Goal: Transaction & Acquisition: Purchase product/service

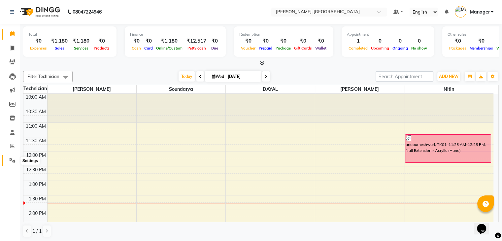
click at [14, 162] on icon at bounding box center [12, 160] width 6 height 5
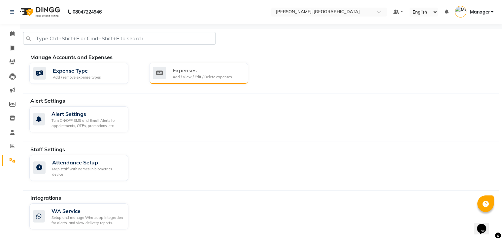
click at [190, 73] on div "Expenses" at bounding box center [201, 70] width 59 height 8
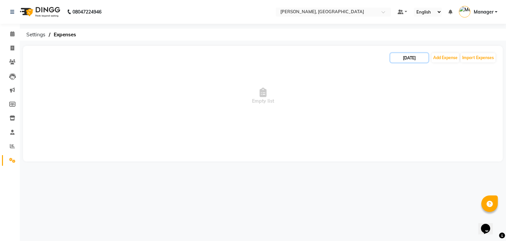
click at [412, 57] on input "[DATE]" at bounding box center [410, 57] width 38 height 9
select select "9"
select select "2025"
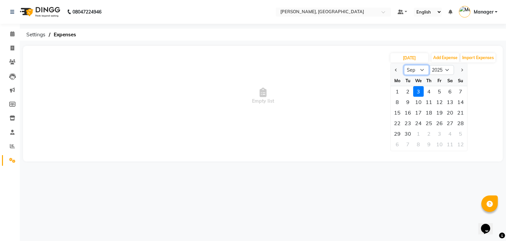
click at [427, 71] on select "Jan Feb Mar Apr May Jun [DATE] Aug Sep Oct Nov Dec" at bounding box center [416, 70] width 25 height 10
select select "8"
click at [404, 65] on select "Jan Feb Mar Apr May Jun [DATE] Aug Sep Oct Nov Dec" at bounding box center [416, 70] width 25 height 10
click at [437, 91] on div "1" at bounding box center [440, 91] width 11 height 11
type input "[DATE]"
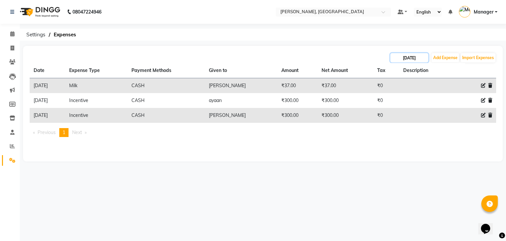
click at [422, 58] on input "[DATE]" at bounding box center [410, 57] width 38 height 9
select select "8"
select select "2025"
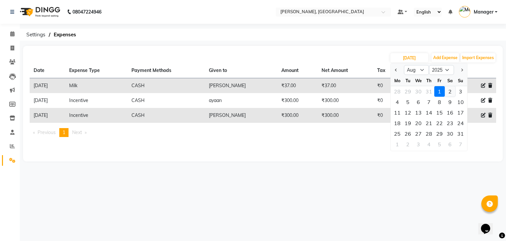
click at [450, 92] on div "2" at bounding box center [450, 91] width 11 height 11
type input "[DATE]"
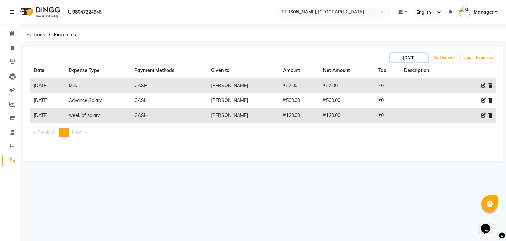
click at [424, 58] on input "[DATE]" at bounding box center [410, 57] width 38 height 9
select select "8"
select select "2025"
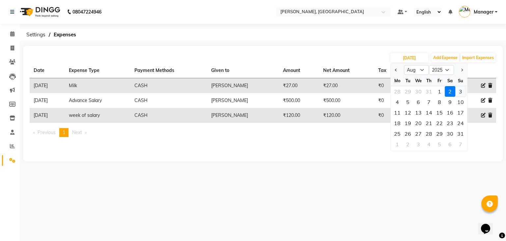
click at [463, 92] on div "3" at bounding box center [461, 91] width 11 height 11
type input "[DATE]"
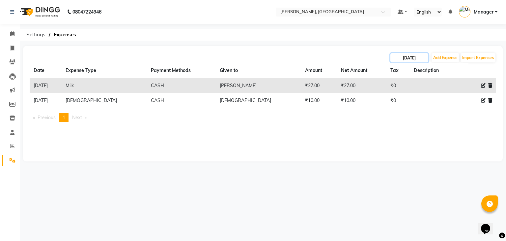
click at [425, 58] on input "[DATE]" at bounding box center [410, 57] width 38 height 9
select select "8"
select select "2025"
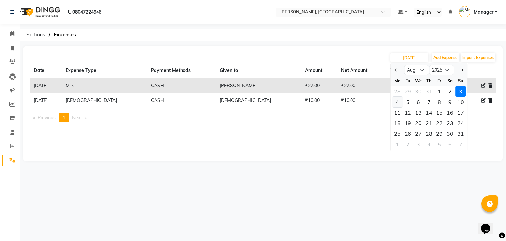
click at [394, 104] on div "4" at bounding box center [397, 102] width 11 height 11
type input "[DATE]"
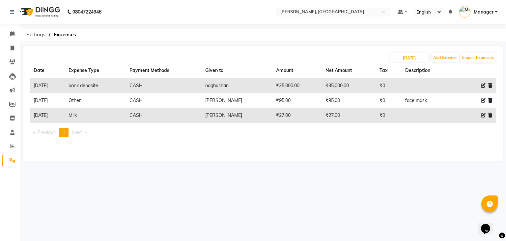
click at [402, 65] on th "Description" at bounding box center [428, 70] width 52 height 15
click at [411, 58] on input "[DATE]" at bounding box center [410, 57] width 38 height 9
select select "8"
select select "2025"
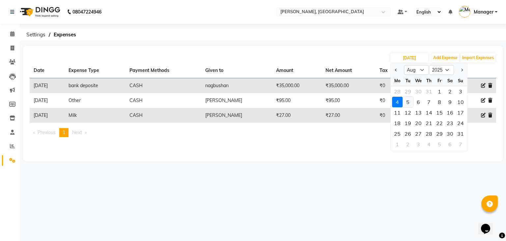
click at [409, 104] on div "5" at bounding box center [408, 102] width 11 height 11
type input "[DATE]"
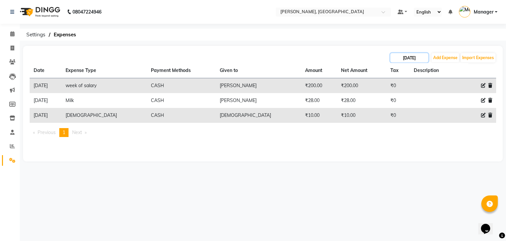
click at [410, 60] on input "[DATE]" at bounding box center [410, 57] width 38 height 9
select select "8"
select select "2025"
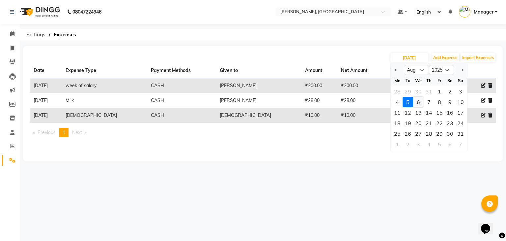
click at [421, 100] on div "6" at bounding box center [418, 102] width 11 height 11
type input "[DATE]"
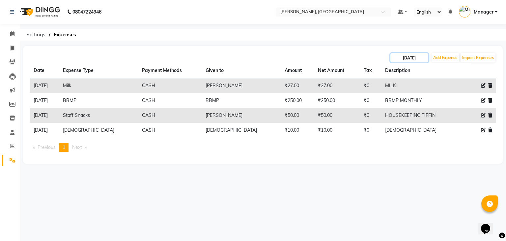
click at [412, 58] on input "[DATE]" at bounding box center [410, 57] width 38 height 9
select select "8"
select select "2025"
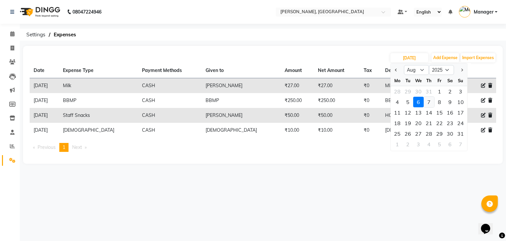
click at [430, 101] on div "7" at bounding box center [429, 102] width 11 height 11
type input "07-08-2025"
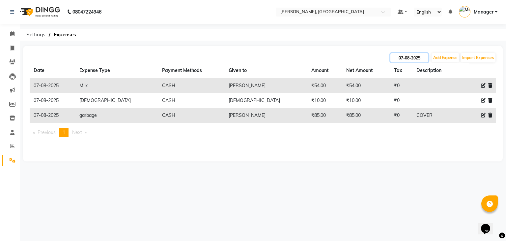
click at [411, 57] on input "07-08-2025" at bounding box center [410, 57] width 38 height 9
select select "8"
select select "2025"
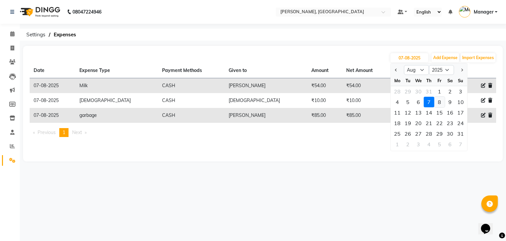
click at [442, 99] on div "8" at bounding box center [440, 102] width 11 height 11
type input "08-08-2025"
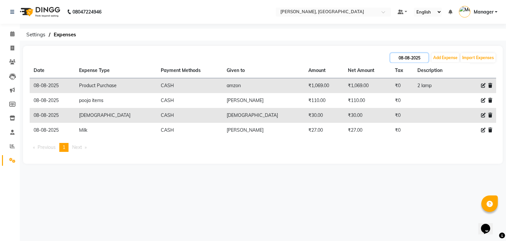
click at [413, 58] on input "08-08-2025" at bounding box center [410, 57] width 38 height 9
select select "8"
select select "2025"
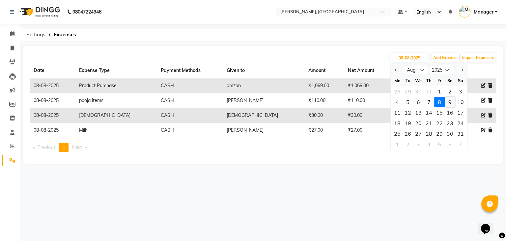
click at [451, 101] on div "9" at bounding box center [450, 102] width 11 height 11
type input "09-08-2025"
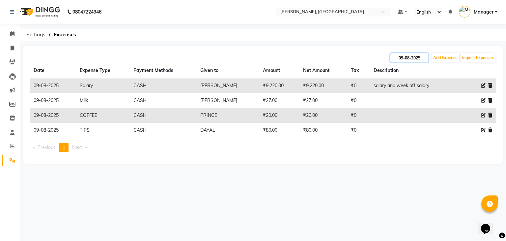
click at [414, 53] on input "09-08-2025" at bounding box center [410, 57] width 38 height 9
select select "8"
select select "2025"
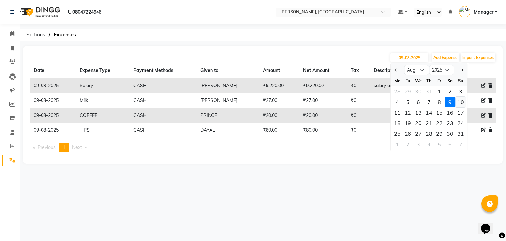
click at [461, 102] on div "10" at bounding box center [461, 102] width 11 height 11
type input "[DATE]"
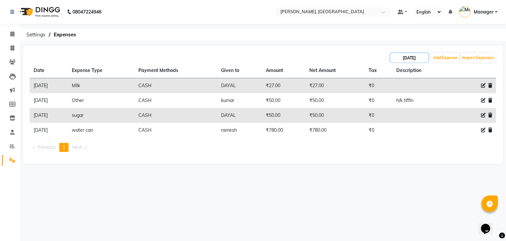
click at [418, 61] on input "[DATE]" at bounding box center [410, 57] width 38 height 9
select select "8"
select select "2025"
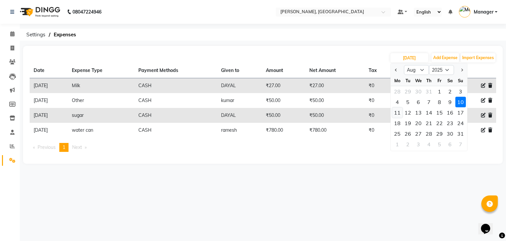
click at [396, 116] on div "11" at bounding box center [397, 112] width 11 height 11
type input "[DATE]"
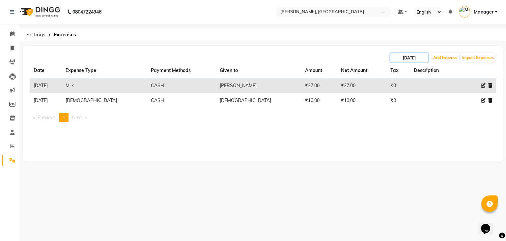
click at [407, 62] on input "[DATE]" at bounding box center [410, 57] width 38 height 9
select select "8"
select select "2025"
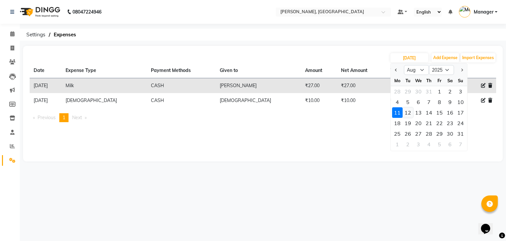
click at [410, 110] on div "12" at bounding box center [408, 112] width 11 height 11
type input "[DATE]"
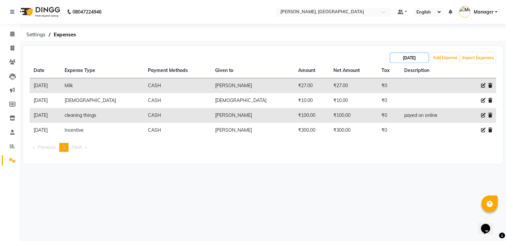
click at [413, 60] on input "[DATE]" at bounding box center [410, 57] width 38 height 9
select select "8"
select select "2025"
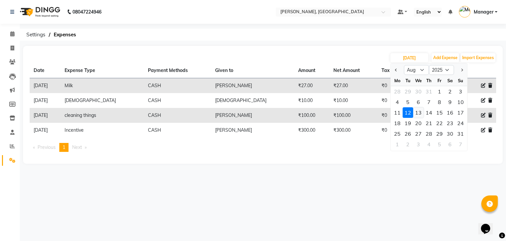
click at [423, 112] on div "13" at bounding box center [418, 112] width 11 height 11
type input "13-08-2025"
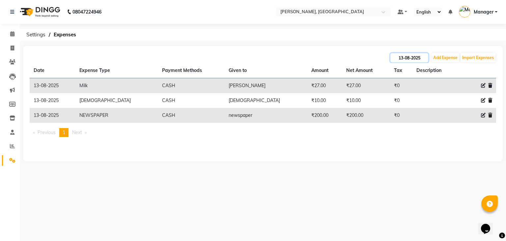
click at [418, 57] on input "13-08-2025" at bounding box center [410, 57] width 38 height 9
select select "8"
select select "2025"
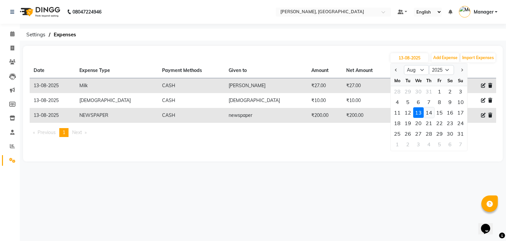
click at [431, 112] on div "14" at bounding box center [429, 112] width 11 height 11
type input "14-08-2025"
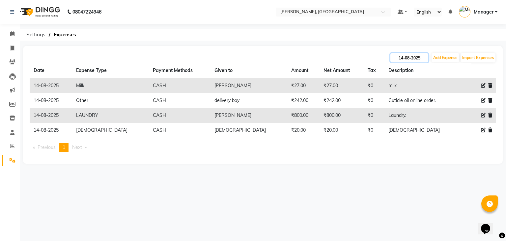
click at [410, 59] on input "14-08-2025" at bounding box center [410, 57] width 38 height 9
select select "8"
select select "2025"
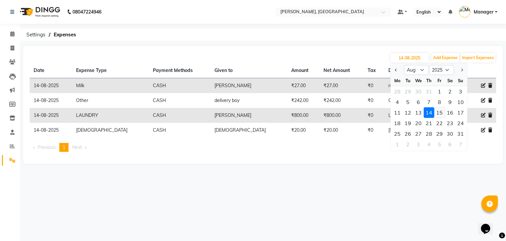
click at [438, 113] on div "15" at bounding box center [440, 112] width 11 height 11
type input "[DATE]"
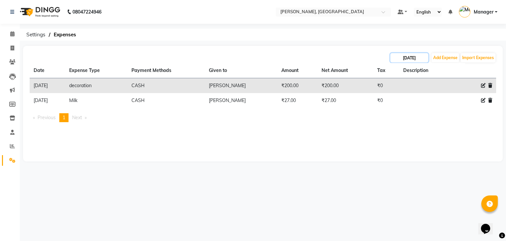
click at [412, 59] on input "[DATE]" at bounding box center [410, 57] width 38 height 9
select select "8"
select select "2025"
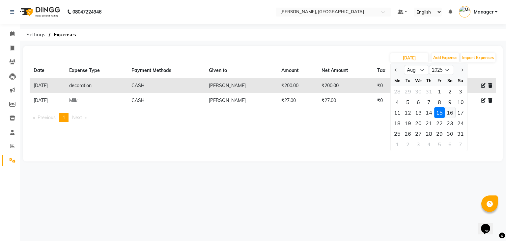
click at [451, 110] on div "16" at bounding box center [450, 112] width 11 height 11
type input "16-08-2025"
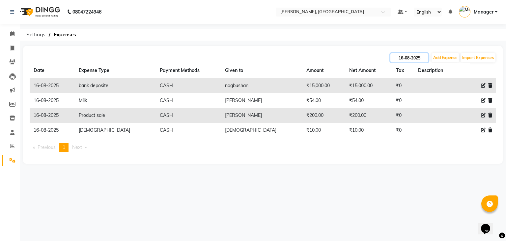
click at [405, 56] on input "16-08-2025" at bounding box center [410, 57] width 38 height 9
select select "8"
select select "2025"
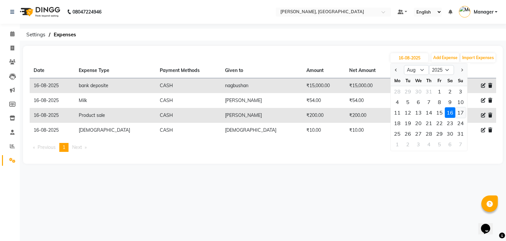
click at [462, 115] on div "17" at bounding box center [461, 112] width 11 height 11
type input "[DATE]"
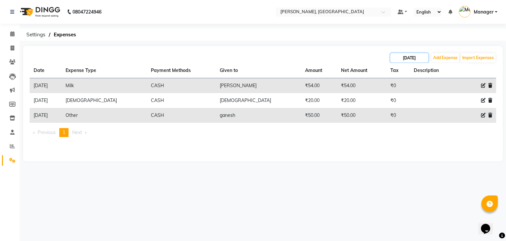
click at [419, 60] on input "[DATE]" at bounding box center [410, 57] width 38 height 9
select select "8"
select select "2025"
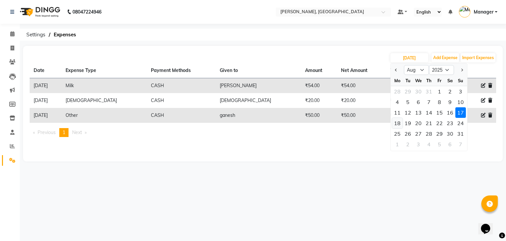
click at [398, 122] on div "18" at bounding box center [397, 123] width 11 height 11
type input "18-08-2025"
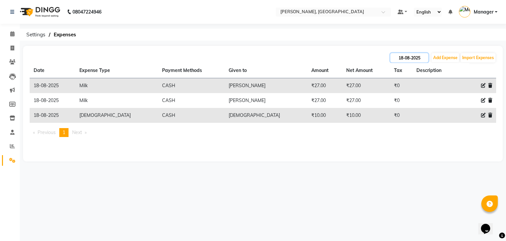
click at [413, 58] on input "18-08-2025" at bounding box center [410, 57] width 38 height 9
select select "8"
select select "2025"
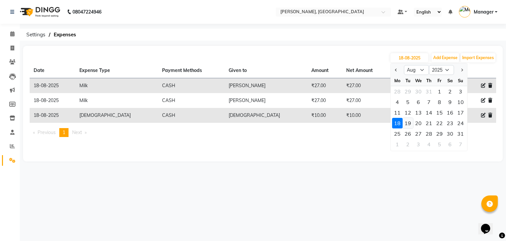
click at [407, 122] on div "19" at bounding box center [408, 123] width 11 height 11
type input "[DATE]"
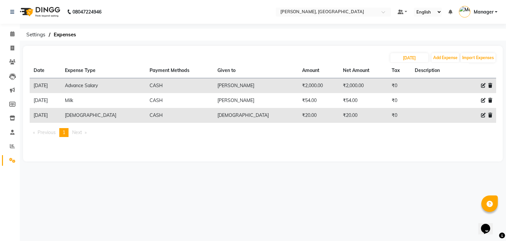
click at [411, 65] on th "Description" at bounding box center [434, 70] width 47 height 15
click at [422, 59] on input "[DATE]" at bounding box center [410, 57] width 38 height 9
select select "8"
select select "2025"
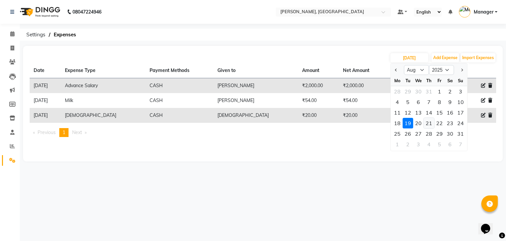
click at [424, 122] on div "21" at bounding box center [429, 123] width 11 height 11
type input "21-08-2025"
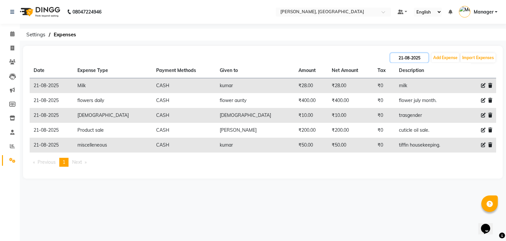
click at [402, 53] on input "21-08-2025" at bounding box center [410, 57] width 38 height 9
select select "8"
select select "2025"
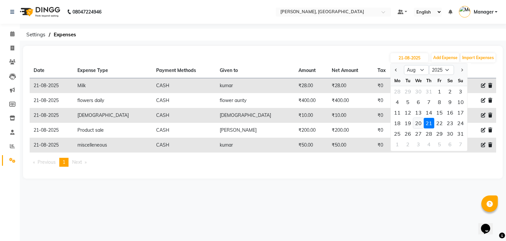
click at [418, 124] on div "20" at bounding box center [418, 123] width 11 height 11
type input "20-08-2025"
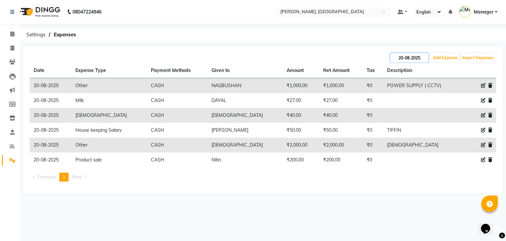
click at [413, 54] on input "20-08-2025" at bounding box center [410, 57] width 38 height 9
select select "8"
select select "2025"
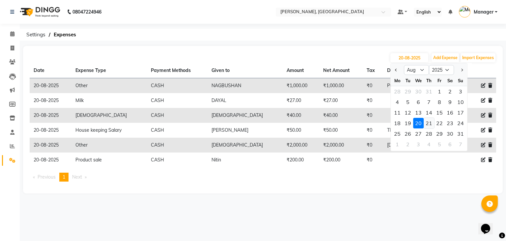
click at [429, 120] on div "21" at bounding box center [429, 123] width 11 height 11
type input "21-08-2025"
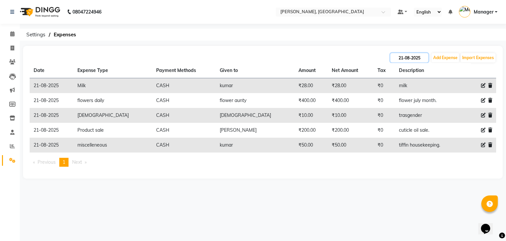
click at [412, 57] on input "21-08-2025" at bounding box center [410, 57] width 38 height 9
select select "8"
select select "2025"
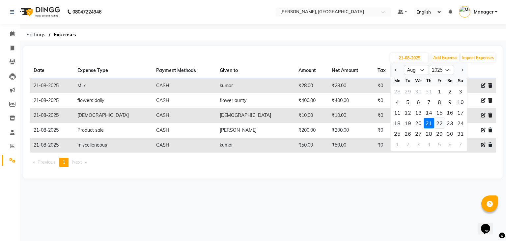
click at [444, 124] on div "22" at bounding box center [440, 123] width 11 height 11
type input "[DATE]"
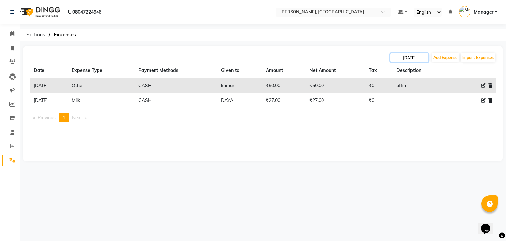
click at [405, 58] on input "[DATE]" at bounding box center [410, 57] width 38 height 9
select select "8"
select select "2025"
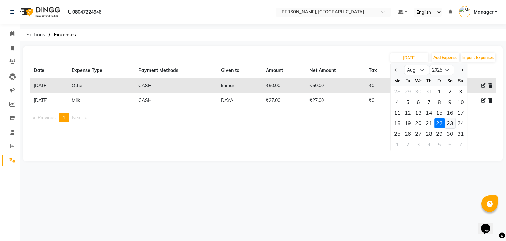
click at [451, 125] on div "23" at bounding box center [450, 123] width 11 height 11
type input "23-08-2025"
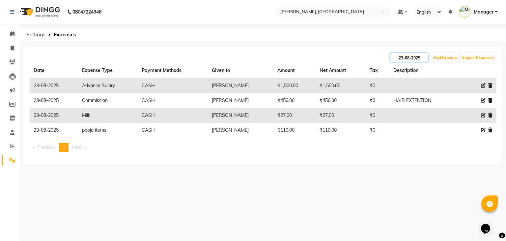
click at [417, 60] on input "23-08-2025" at bounding box center [410, 57] width 38 height 9
select select "8"
select select "2025"
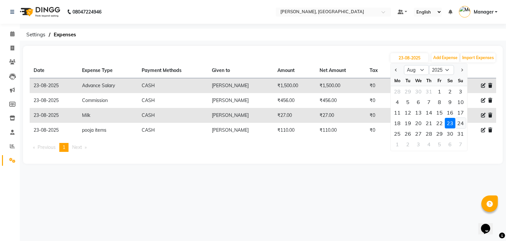
click at [462, 126] on div "24" at bounding box center [461, 123] width 11 height 11
type input "24-08-2025"
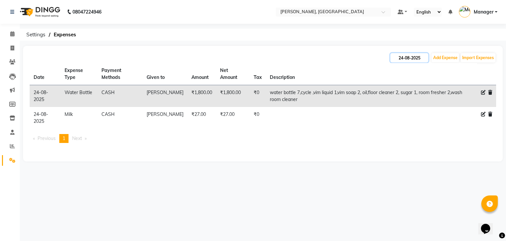
click at [404, 58] on input "24-08-2025" at bounding box center [410, 57] width 38 height 9
select select "8"
select select "2025"
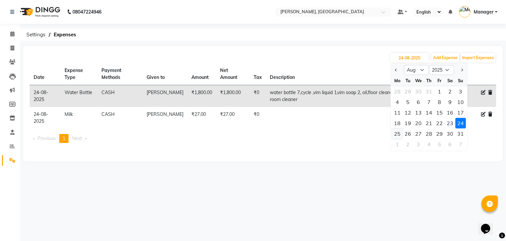
click at [397, 134] on div "25" at bounding box center [397, 133] width 11 height 11
type input "25-08-2025"
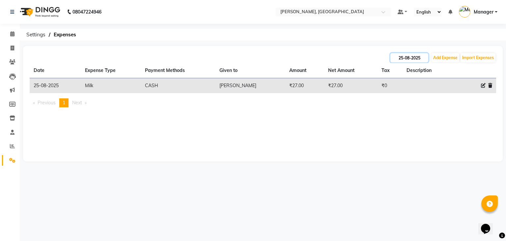
click at [407, 55] on input "25-08-2025" at bounding box center [410, 57] width 38 height 9
select select "8"
select select "2025"
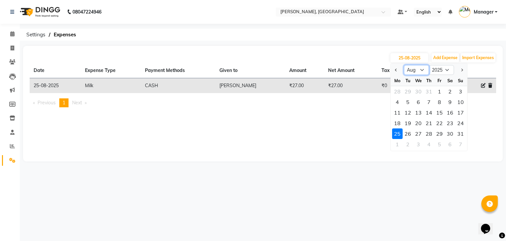
click at [427, 68] on select "Jan Feb Mar Apr May Jun [DATE] Aug Sep Oct Nov Dec" at bounding box center [416, 70] width 25 height 10
select select "7"
click at [404, 65] on select "Jan Feb Mar Apr May Jun [DATE] Aug Sep Oct Nov Dec" at bounding box center [416, 70] width 25 height 10
click at [411, 92] on div "1" at bounding box center [408, 91] width 11 height 11
type input "[DATE]"
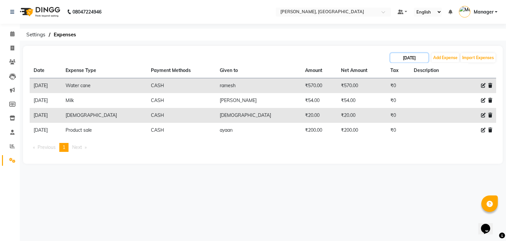
click at [421, 57] on input "[DATE]" at bounding box center [410, 57] width 38 height 9
select select "7"
select select "2025"
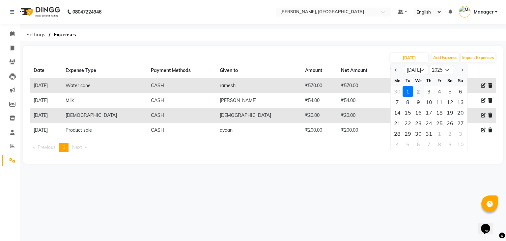
click at [422, 91] on div "2" at bounding box center [418, 91] width 11 height 11
type input "[DATE]"
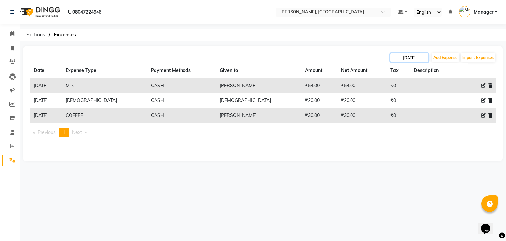
click at [413, 56] on input "[DATE]" at bounding box center [410, 57] width 38 height 9
select select "7"
select select "2025"
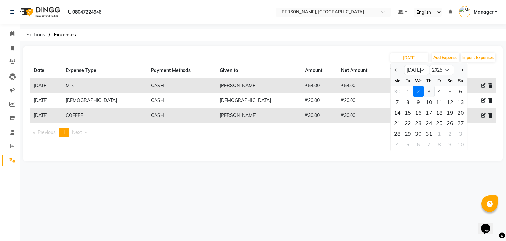
click at [431, 94] on div "3" at bounding box center [429, 91] width 11 height 11
type input "[DATE]"
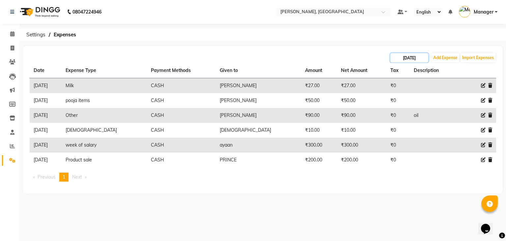
click at [417, 57] on input "[DATE]" at bounding box center [410, 57] width 38 height 9
select select "7"
select select "2025"
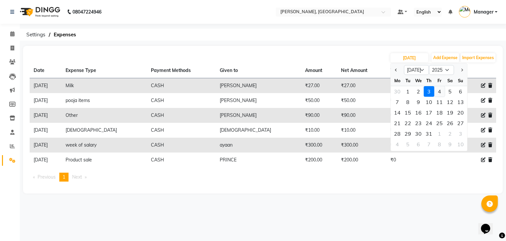
click at [439, 93] on div "4" at bounding box center [440, 91] width 11 height 11
type input "[DATE]"
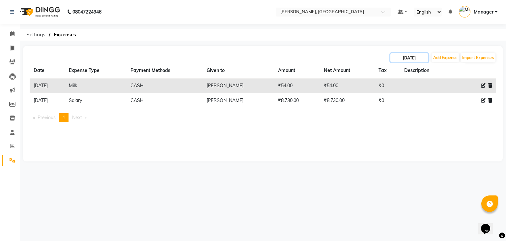
click at [413, 59] on input "[DATE]" at bounding box center [410, 57] width 38 height 9
select select "7"
select select "2025"
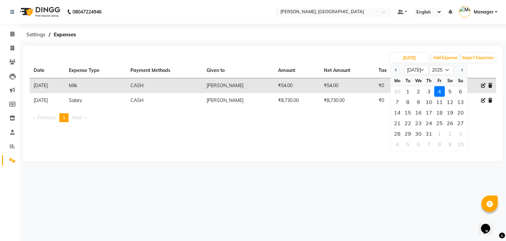
click at [452, 94] on div "5" at bounding box center [450, 91] width 11 height 11
type input "[DATE]"
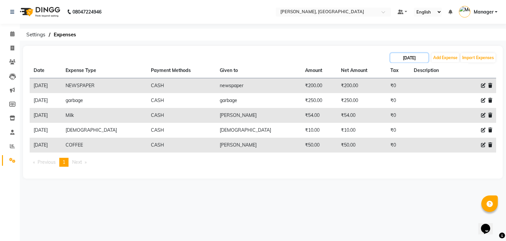
click at [419, 57] on input "[DATE]" at bounding box center [410, 57] width 38 height 9
select select "7"
select select "2025"
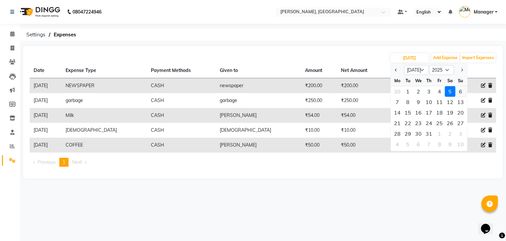
click at [461, 91] on div "6" at bounding box center [461, 91] width 11 height 11
type input "[DATE]"
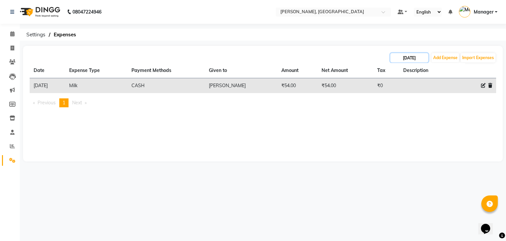
click at [423, 60] on input "[DATE]" at bounding box center [410, 57] width 38 height 9
select select "7"
select select "2025"
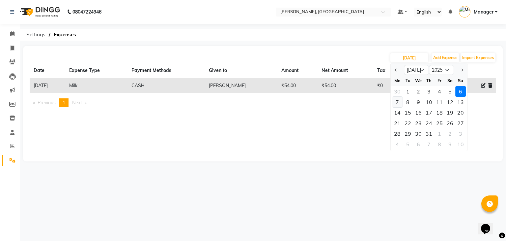
click at [400, 104] on div "7" at bounding box center [397, 102] width 11 height 11
type input "[DATE]"
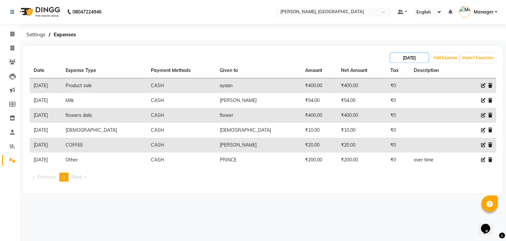
click at [412, 58] on input "[DATE]" at bounding box center [410, 57] width 38 height 9
select select "7"
select select "2025"
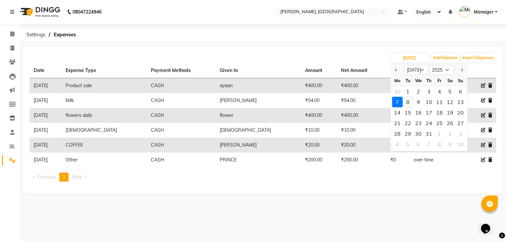
click at [410, 102] on div "8" at bounding box center [408, 102] width 11 height 11
type input "[DATE]"
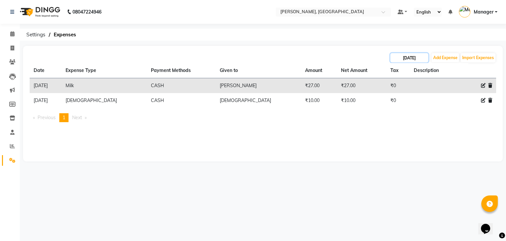
click at [416, 58] on input "[DATE]" at bounding box center [410, 57] width 38 height 9
select select "7"
select select "2025"
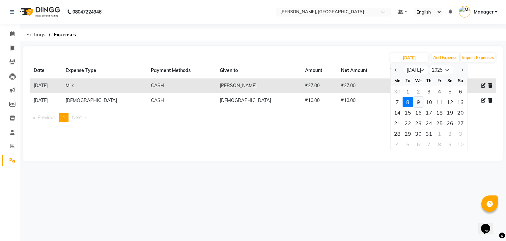
click at [418, 102] on div "9" at bounding box center [418, 102] width 11 height 11
type input "[DATE]"
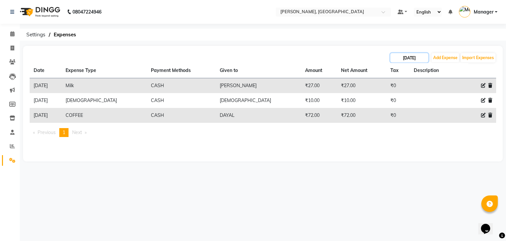
click at [423, 57] on input "[DATE]" at bounding box center [410, 57] width 38 height 9
select select "7"
select select "2025"
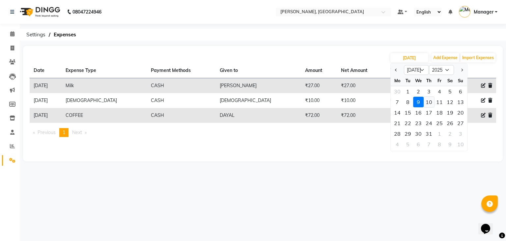
click at [431, 104] on div "10" at bounding box center [429, 102] width 11 height 11
type input "[DATE]"
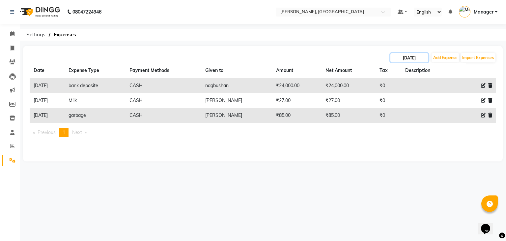
click at [420, 58] on input "[DATE]" at bounding box center [410, 57] width 38 height 9
select select "7"
select select "2025"
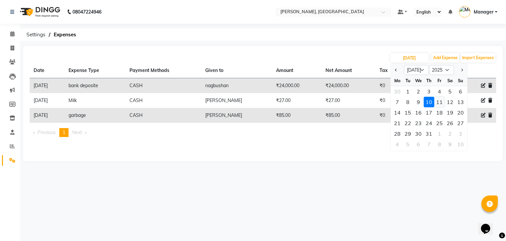
click at [444, 101] on div "11" at bounding box center [440, 102] width 11 height 11
type input "[DATE]"
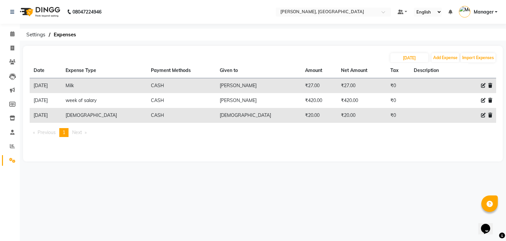
click at [413, 50] on div "[DATE] Add Expense Import Expenses Date Expense Type Payment Methods Given to A…" at bounding box center [263, 103] width 480 height 115
click at [413, 56] on input "[DATE]" at bounding box center [410, 57] width 38 height 9
select select "7"
select select "2025"
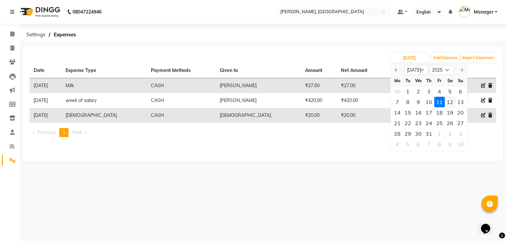
click at [451, 102] on div "12" at bounding box center [450, 102] width 11 height 11
type input "[DATE]"
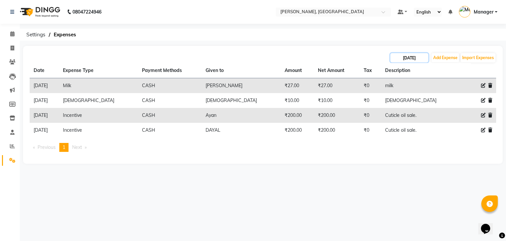
click at [417, 60] on input "[DATE]" at bounding box center [410, 57] width 38 height 9
select select "7"
select select "2025"
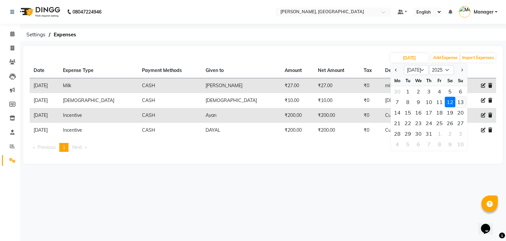
click at [460, 103] on div "13" at bounding box center [461, 102] width 11 height 11
type input "[DATE]"
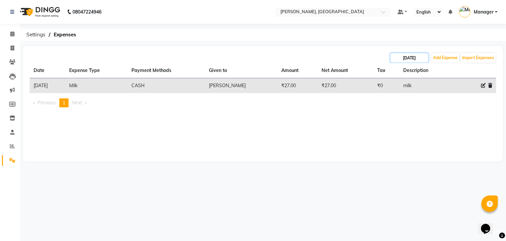
click at [410, 62] on input "[DATE]" at bounding box center [410, 57] width 38 height 9
select select "7"
select select "2025"
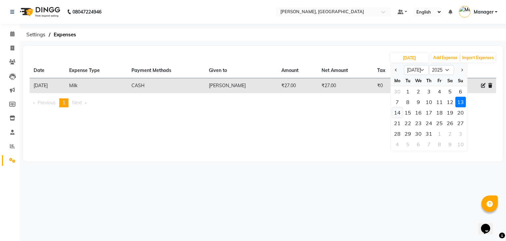
click at [401, 112] on div "14" at bounding box center [397, 112] width 11 height 11
type input "[DATE]"
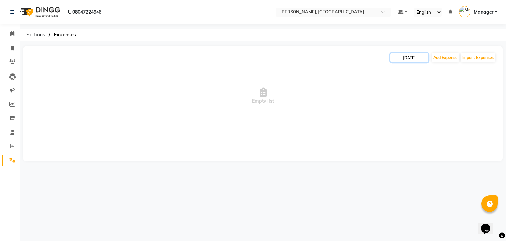
click at [416, 58] on input "[DATE]" at bounding box center [410, 57] width 38 height 9
select select "7"
select select "2025"
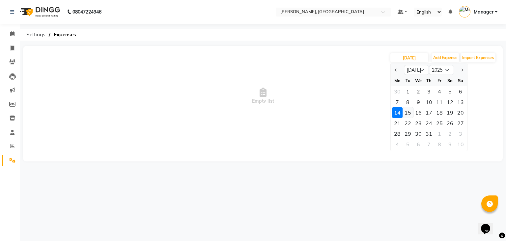
click at [407, 114] on div "15" at bounding box center [408, 112] width 11 height 11
type input "[DATE]"
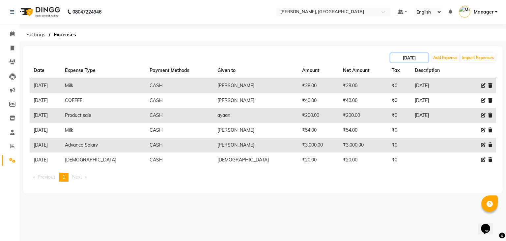
click at [419, 59] on input "[DATE]" at bounding box center [410, 57] width 38 height 9
select select "7"
select select "2025"
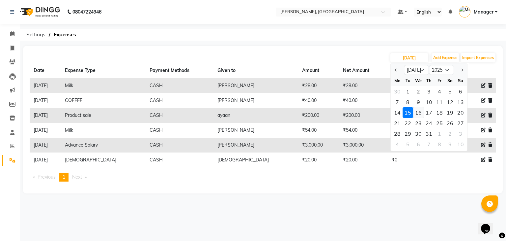
click at [420, 111] on div "16" at bounding box center [418, 112] width 11 height 11
type input "[DATE]"
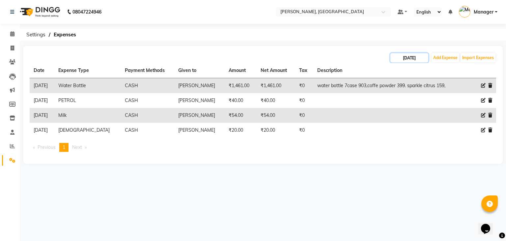
click at [402, 60] on input "[DATE]" at bounding box center [410, 57] width 38 height 9
select select "7"
select select "2025"
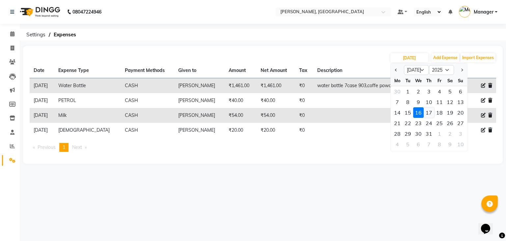
click at [430, 110] on div "17" at bounding box center [429, 112] width 11 height 11
type input "[DATE]"
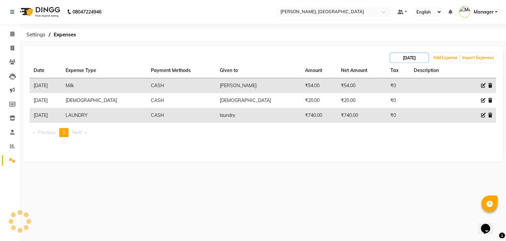
click at [413, 56] on input "[DATE]" at bounding box center [410, 57] width 38 height 9
select select "7"
select select "2025"
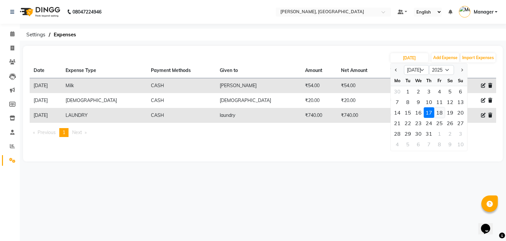
click at [442, 114] on div "18" at bounding box center [440, 112] width 11 height 11
type input "18-07-2025"
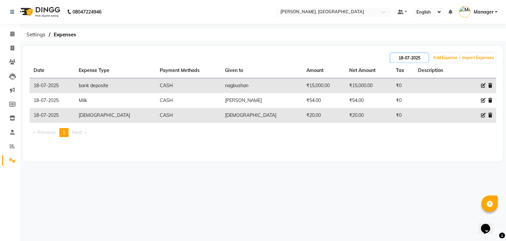
click at [408, 53] on input "18-07-2025" at bounding box center [410, 57] width 38 height 9
select select "7"
select select "2025"
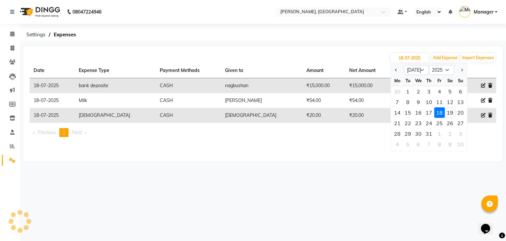
click at [448, 110] on div "19" at bounding box center [450, 112] width 11 height 11
type input "[DATE]"
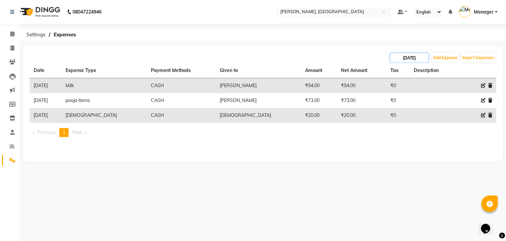
click at [418, 58] on input "[DATE]" at bounding box center [410, 57] width 38 height 9
select select "7"
select select "2025"
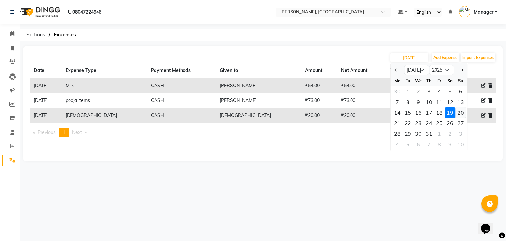
click at [462, 112] on div "20" at bounding box center [461, 112] width 11 height 11
type input "[DATE]"
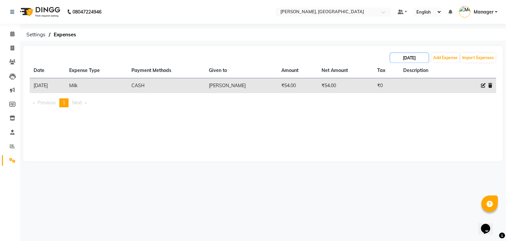
click at [420, 58] on input "[DATE]" at bounding box center [410, 57] width 38 height 9
select select "7"
select select "2025"
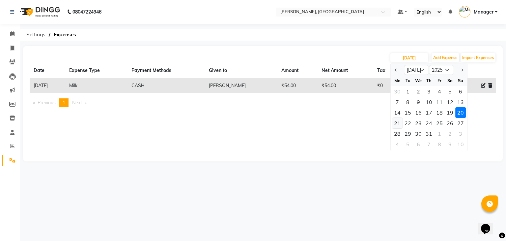
click at [398, 125] on div "21" at bounding box center [397, 123] width 11 height 11
type input "[DATE]"
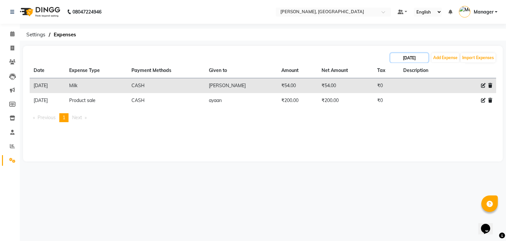
click at [398, 61] on input "[DATE]" at bounding box center [410, 57] width 38 height 9
select select "7"
select select "2025"
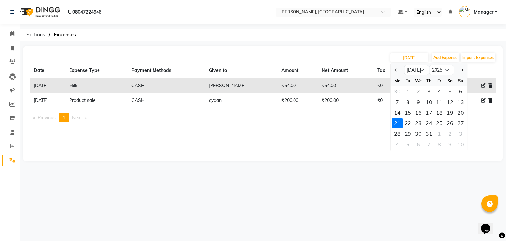
click at [409, 123] on div "22" at bounding box center [408, 123] width 11 height 11
type input "22-07-2025"
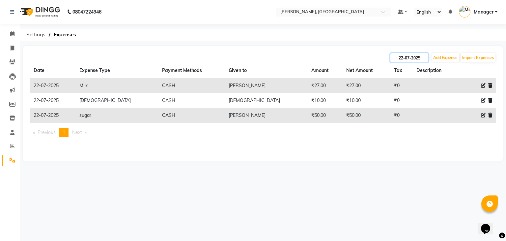
click at [408, 60] on input "22-07-2025" at bounding box center [410, 57] width 38 height 9
select select "7"
select select "2025"
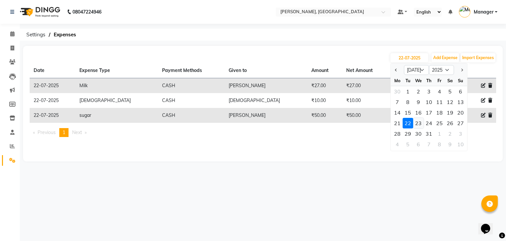
click at [417, 123] on div "23" at bounding box center [418, 123] width 11 height 11
type input "[DATE]"
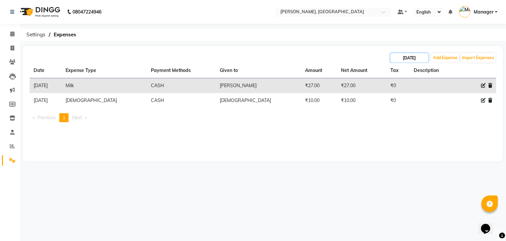
click at [415, 58] on input "[DATE]" at bounding box center [410, 57] width 38 height 9
select select "7"
select select "2025"
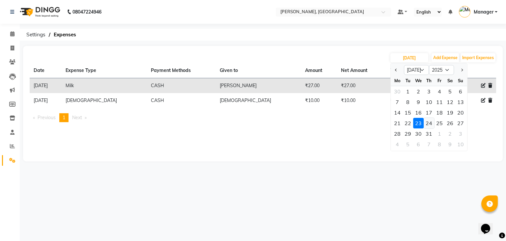
click at [430, 120] on div "24" at bounding box center [429, 123] width 11 height 11
type input "[DATE]"
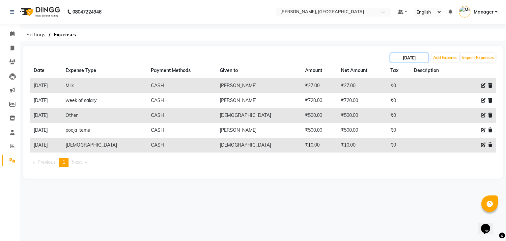
click at [403, 58] on input "[DATE]" at bounding box center [410, 57] width 38 height 9
select select "7"
select select "2025"
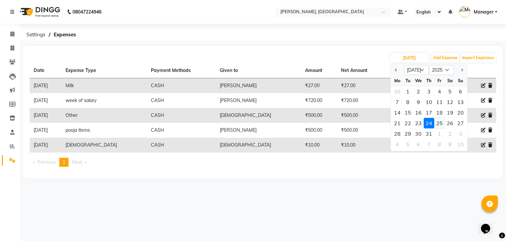
click at [443, 123] on div "25" at bounding box center [440, 123] width 11 height 11
type input "[DATE]"
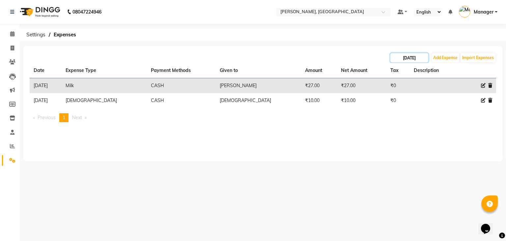
click at [421, 59] on input "[DATE]" at bounding box center [410, 57] width 38 height 9
select select "7"
select select "2025"
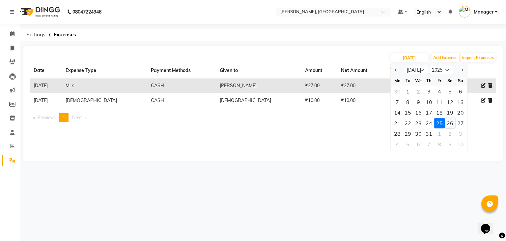
click at [451, 121] on div "26" at bounding box center [450, 123] width 11 height 11
type input "[DATE]"
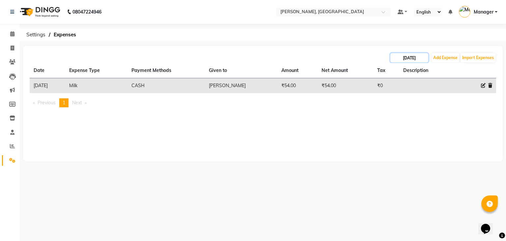
click at [408, 59] on input "[DATE]" at bounding box center [410, 57] width 38 height 9
select select "7"
select select "2025"
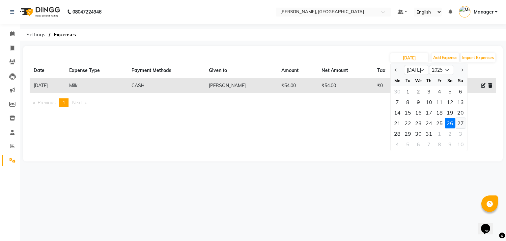
click at [459, 123] on div "27" at bounding box center [461, 123] width 11 height 11
type input "[DATE]"
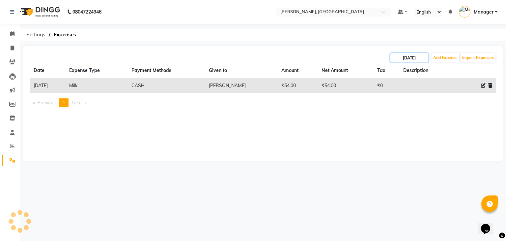
click at [410, 59] on input "[DATE]" at bounding box center [410, 57] width 38 height 9
select select "7"
select select "2025"
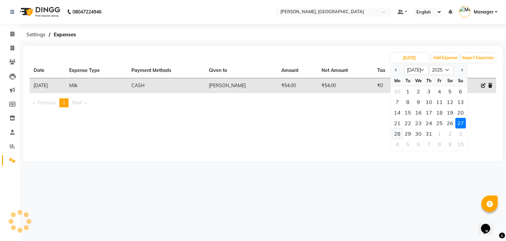
click at [396, 132] on div "28" at bounding box center [397, 133] width 11 height 11
type input "28-07-2025"
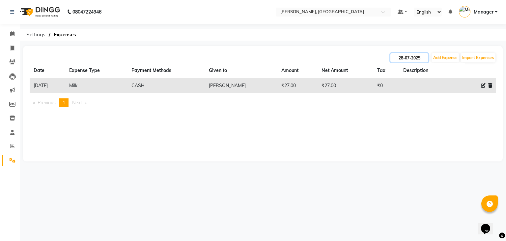
click at [412, 57] on input "28-07-2025" at bounding box center [410, 57] width 38 height 9
select select "7"
select select "2025"
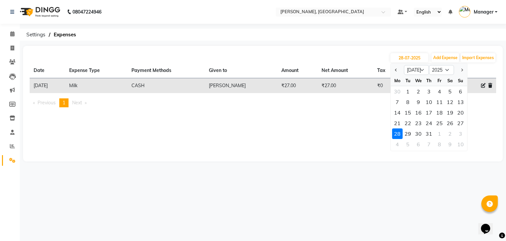
click at [394, 134] on div "28" at bounding box center [397, 133] width 11 height 11
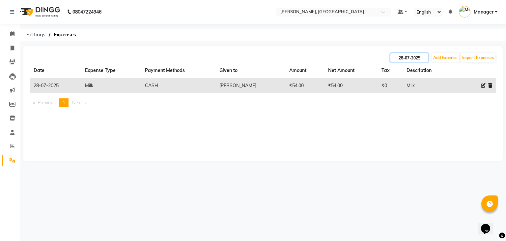
click at [422, 54] on input "28-07-2025" at bounding box center [410, 57] width 38 height 9
select select "7"
select select "2025"
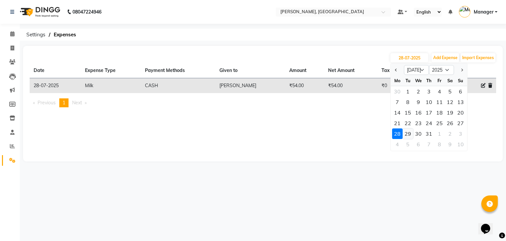
click at [410, 133] on div "29" at bounding box center [408, 133] width 11 height 11
type input "[DATE]"
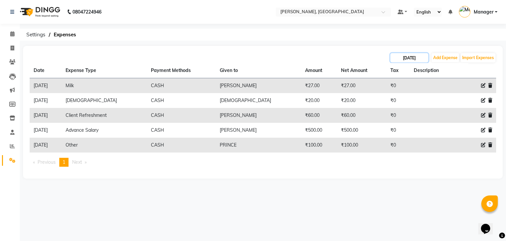
click at [407, 55] on input "[DATE]" at bounding box center [410, 57] width 38 height 9
select select "7"
select select "2025"
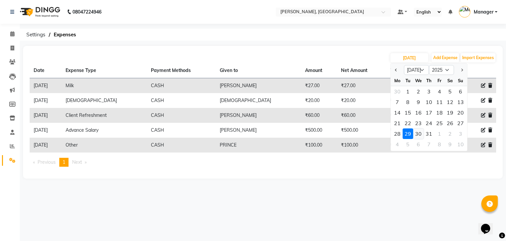
click at [419, 132] on div "30" at bounding box center [418, 133] width 11 height 11
type input "30-07-2025"
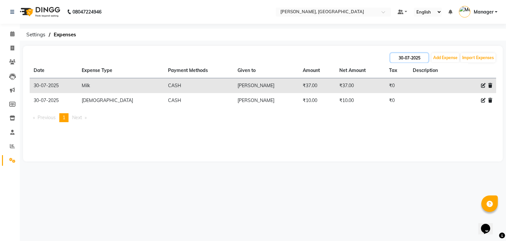
click at [404, 58] on input "30-07-2025" at bounding box center [410, 57] width 38 height 9
select select "7"
select select "2025"
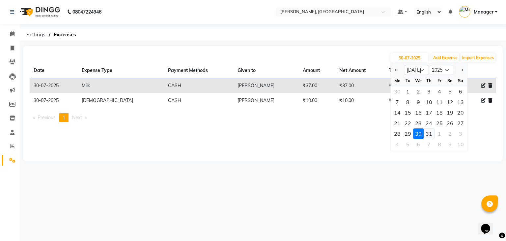
click at [433, 131] on div "31" at bounding box center [429, 133] width 11 height 11
type input "[DATE]"
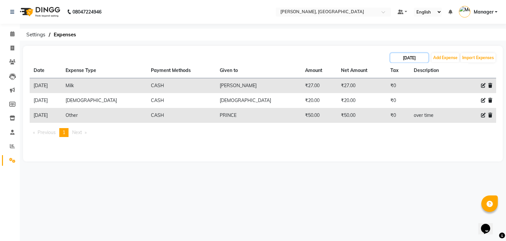
click at [427, 58] on input "[DATE]" at bounding box center [410, 57] width 38 height 9
select select "7"
select select "2025"
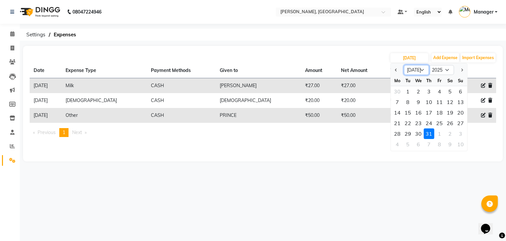
click at [423, 71] on select "Jan Feb Mar Apr May Jun [DATE] Aug Sep Oct Nov Dec" at bounding box center [416, 70] width 25 height 10
select select "6"
click at [404, 65] on select "Jan Feb Mar Apr May Jun [DATE] Aug Sep Oct Nov Dec" at bounding box center [416, 70] width 25 height 10
click at [460, 92] on div "1" at bounding box center [461, 91] width 11 height 11
type input "[DATE]"
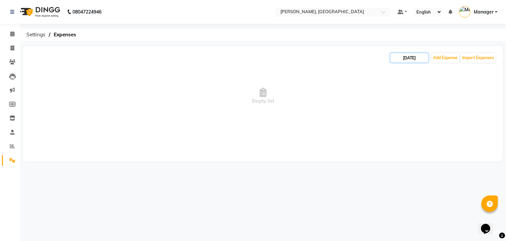
click at [426, 56] on input "[DATE]" at bounding box center [410, 57] width 38 height 9
select select "6"
select select "2025"
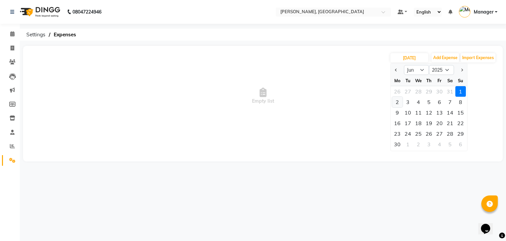
click at [397, 104] on div "2" at bounding box center [397, 102] width 11 height 11
type input "[DATE]"
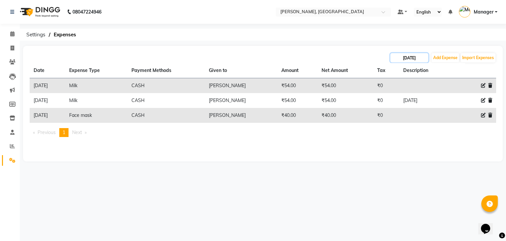
click at [415, 58] on input "[DATE]" at bounding box center [410, 57] width 38 height 9
select select "6"
select select "2025"
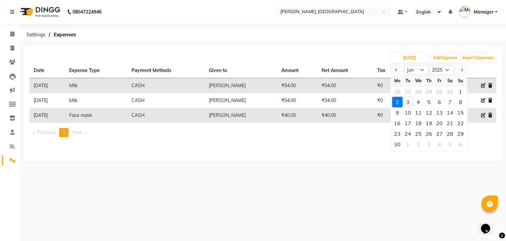
click at [407, 103] on div "3" at bounding box center [408, 102] width 11 height 11
type input "[DATE]"
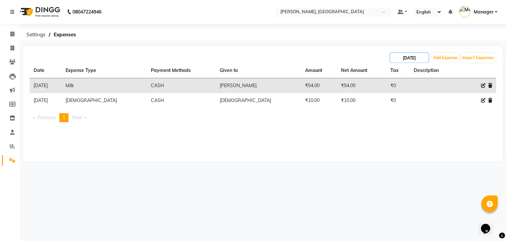
click at [410, 61] on input "[DATE]" at bounding box center [410, 57] width 38 height 9
select select "6"
select select "2025"
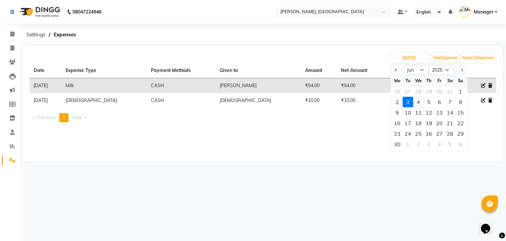
click at [419, 103] on div "4" at bounding box center [418, 102] width 11 height 11
type input "[DATE]"
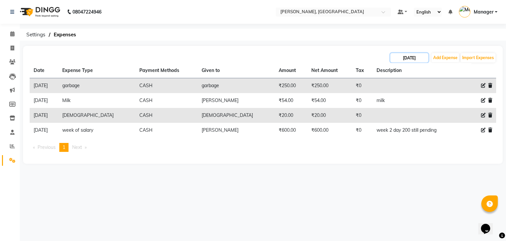
click at [422, 60] on input "[DATE]" at bounding box center [410, 57] width 38 height 9
select select "6"
select select "2025"
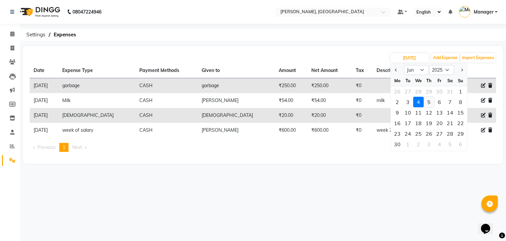
click at [427, 101] on div "5" at bounding box center [429, 102] width 11 height 11
type input "[DATE]"
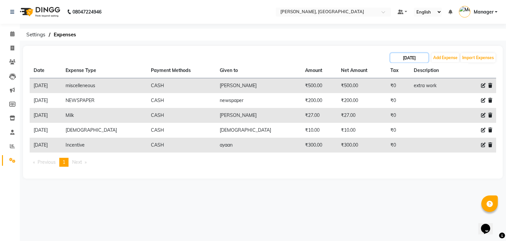
click at [417, 61] on input "[DATE]" at bounding box center [410, 57] width 38 height 9
select select "6"
select select "2025"
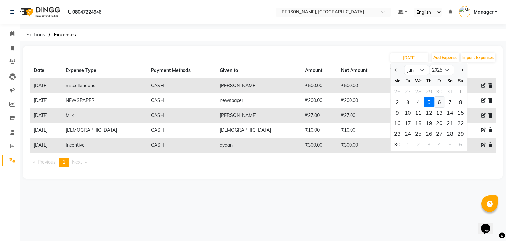
click at [441, 106] on div "6" at bounding box center [440, 102] width 11 height 11
type input "[DATE]"
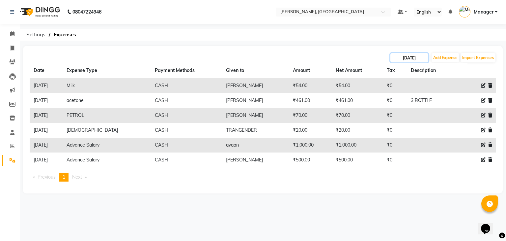
click at [419, 61] on input "[DATE]" at bounding box center [410, 57] width 38 height 9
select select "6"
select select "2025"
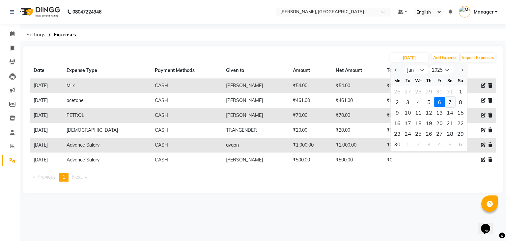
click at [452, 102] on div "7" at bounding box center [450, 102] width 11 height 11
type input "[DATE]"
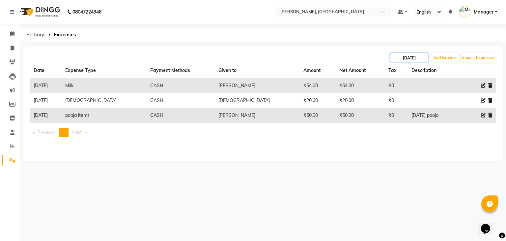
click at [425, 60] on input "[DATE]" at bounding box center [410, 57] width 38 height 9
select select "6"
select select "2025"
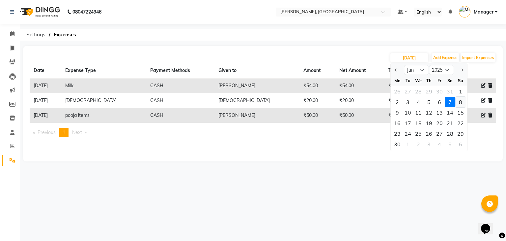
click at [459, 102] on div "8" at bounding box center [461, 102] width 11 height 11
type input "[DATE]"
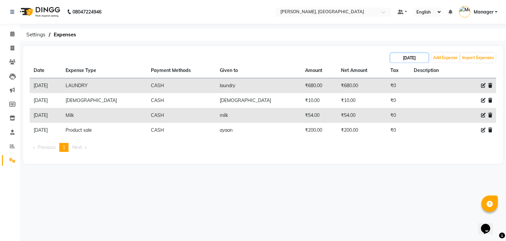
click at [412, 58] on input "[DATE]" at bounding box center [410, 57] width 38 height 9
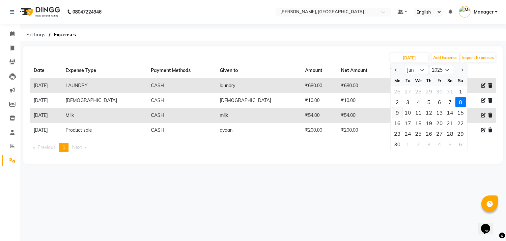
click at [397, 113] on div "9" at bounding box center [397, 112] width 11 height 11
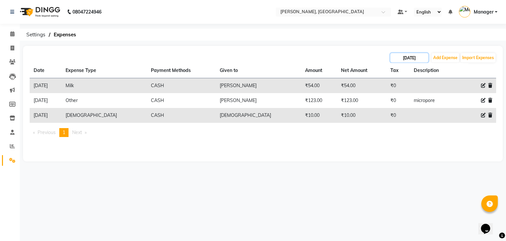
click at [411, 57] on input "[DATE]" at bounding box center [410, 57] width 38 height 9
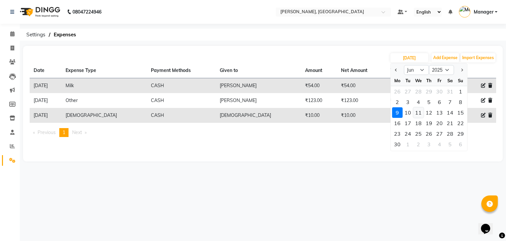
click at [413, 113] on div "11" at bounding box center [418, 112] width 11 height 11
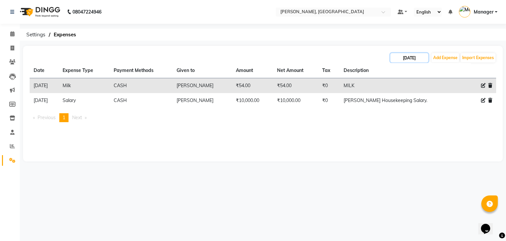
click at [412, 57] on input "[DATE]" at bounding box center [410, 57] width 38 height 9
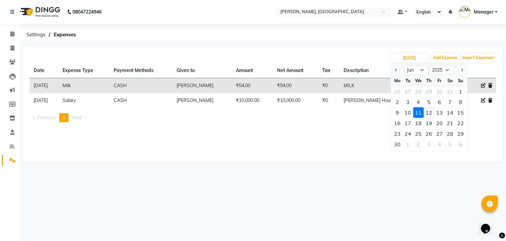
click at [430, 111] on div "12" at bounding box center [429, 112] width 11 height 11
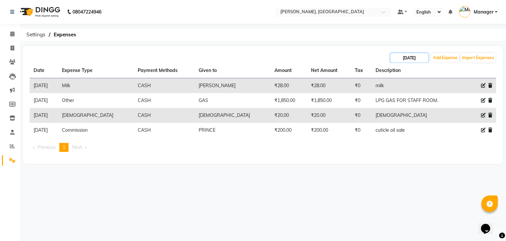
click at [424, 60] on input "[DATE]" at bounding box center [410, 57] width 38 height 9
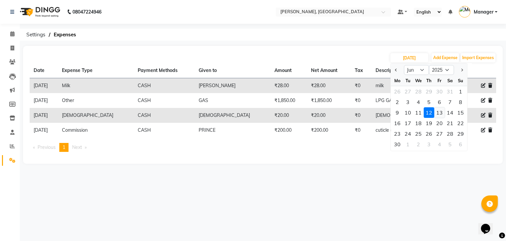
click at [438, 112] on div "13" at bounding box center [440, 112] width 11 height 11
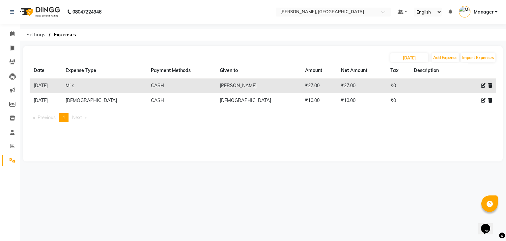
click at [420, 67] on th "Description" at bounding box center [433, 70] width 47 height 15
click at [421, 60] on input "[DATE]" at bounding box center [410, 57] width 38 height 9
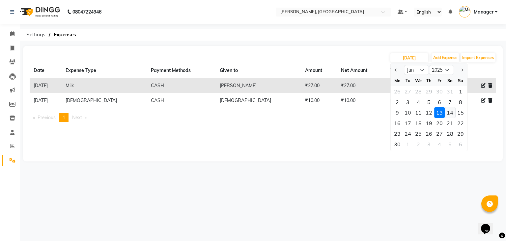
click at [452, 111] on div "14" at bounding box center [450, 112] width 11 height 11
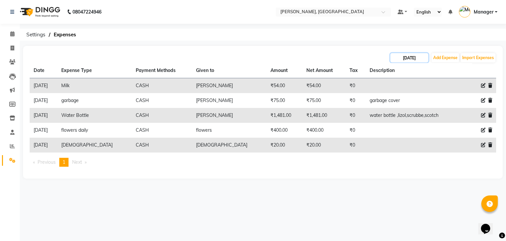
click at [406, 54] on input "[DATE]" at bounding box center [410, 57] width 38 height 9
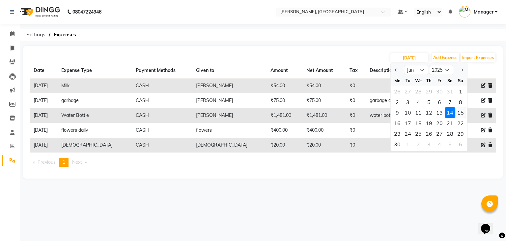
click at [461, 112] on div "15" at bounding box center [461, 112] width 11 height 11
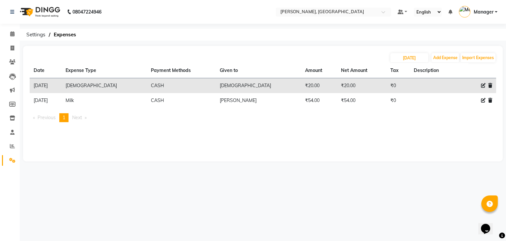
click at [404, 52] on div "[DATE] Add Expense Import Expenses" at bounding box center [263, 57] width 467 height 11
click at [411, 59] on input "[DATE]" at bounding box center [410, 57] width 38 height 9
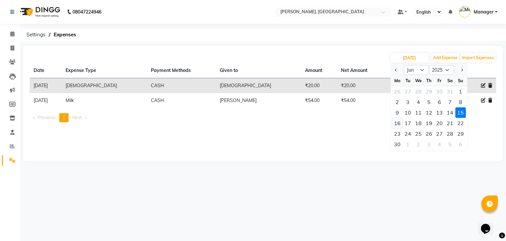
click at [399, 123] on div "16" at bounding box center [397, 123] width 11 height 11
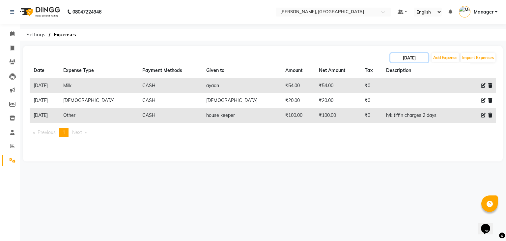
click at [407, 56] on input "[DATE]" at bounding box center [410, 57] width 38 height 9
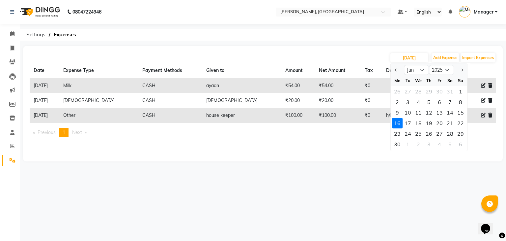
click at [408, 125] on div "17" at bounding box center [408, 123] width 11 height 11
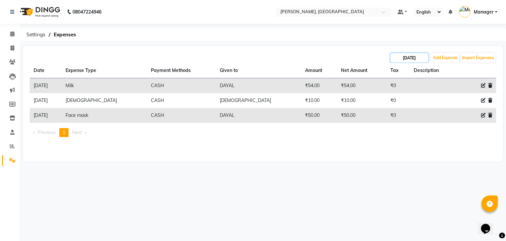
click at [408, 58] on input "[DATE]" at bounding box center [410, 57] width 38 height 9
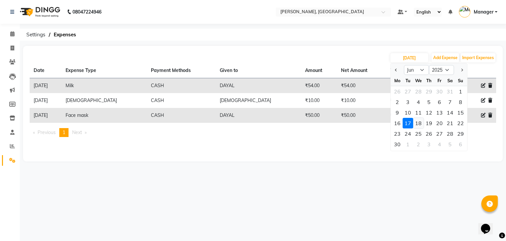
click at [419, 124] on div "18" at bounding box center [418, 123] width 11 height 11
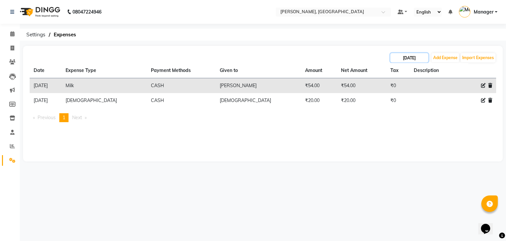
click at [409, 61] on input "[DATE]" at bounding box center [410, 57] width 38 height 9
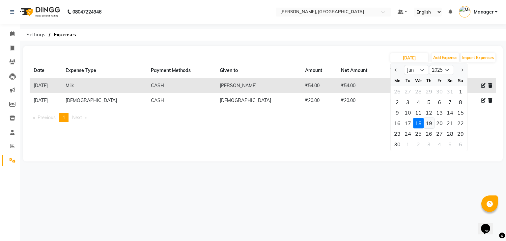
click at [430, 121] on div "19" at bounding box center [429, 123] width 11 height 11
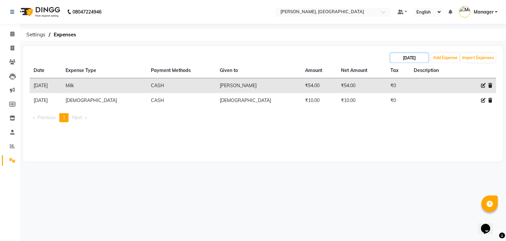
click at [415, 57] on input "[DATE]" at bounding box center [410, 57] width 38 height 9
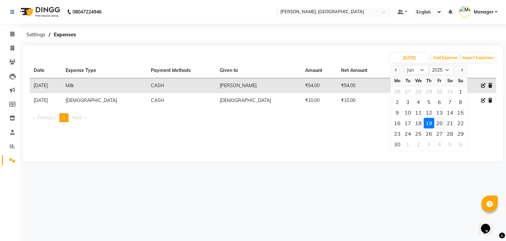
click at [440, 120] on div "20" at bounding box center [440, 123] width 11 height 11
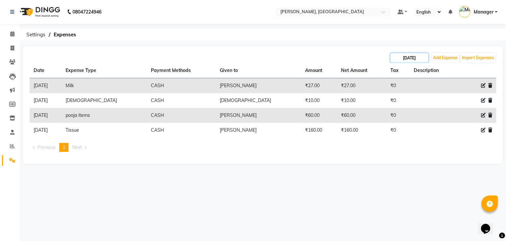
click at [415, 56] on input "[DATE]" at bounding box center [410, 57] width 38 height 9
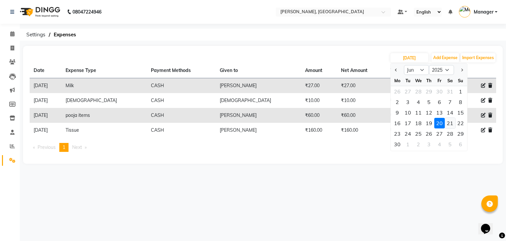
click at [451, 122] on div "21" at bounding box center [450, 123] width 11 height 11
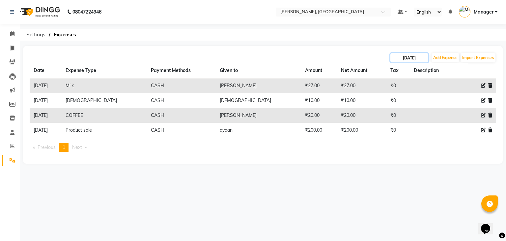
click at [407, 58] on input "[DATE]" at bounding box center [410, 57] width 38 height 9
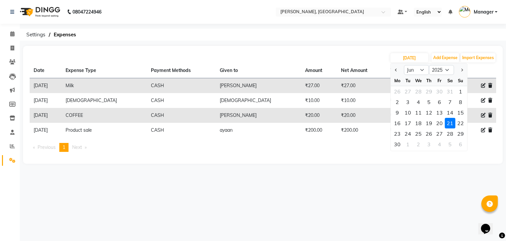
click at [463, 124] on div "22" at bounding box center [461, 123] width 11 height 11
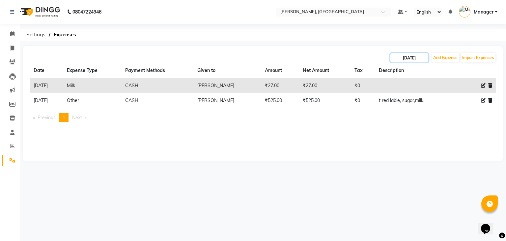
click at [412, 58] on input "[DATE]" at bounding box center [410, 57] width 38 height 9
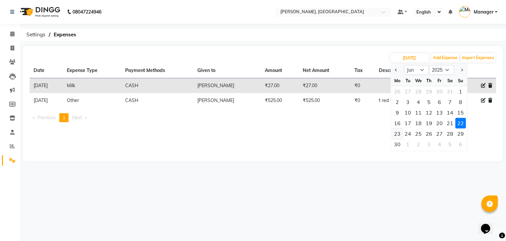
click at [401, 131] on div "23" at bounding box center [397, 133] width 11 height 11
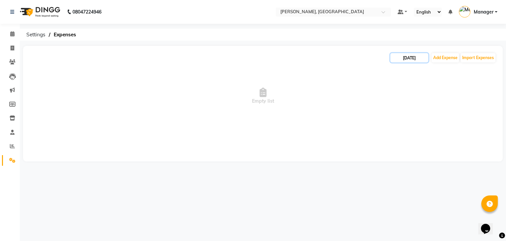
click at [408, 58] on input "[DATE]" at bounding box center [410, 57] width 38 height 9
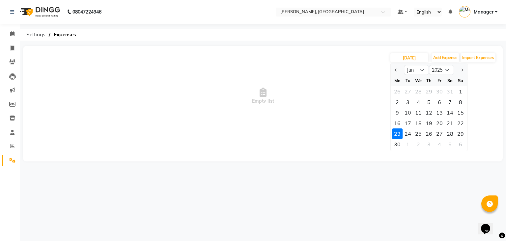
click at [410, 134] on div "24" at bounding box center [408, 133] width 11 height 11
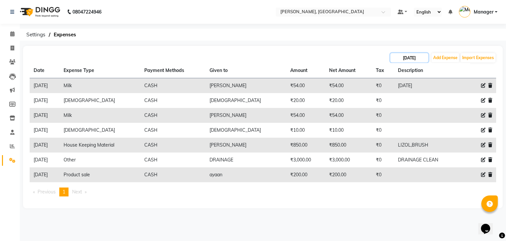
click at [415, 61] on input "[DATE]" at bounding box center [410, 57] width 38 height 9
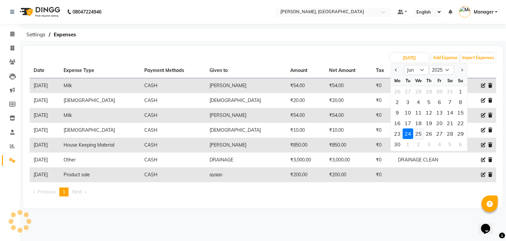
click at [418, 135] on div "25" at bounding box center [418, 133] width 11 height 11
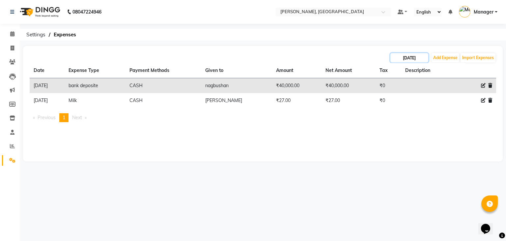
click at [405, 57] on input "[DATE]" at bounding box center [410, 57] width 38 height 9
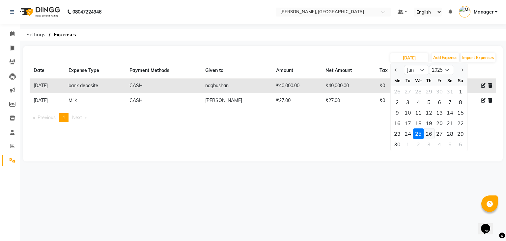
click at [432, 135] on div "26" at bounding box center [429, 133] width 11 height 11
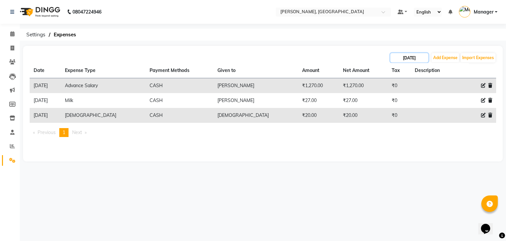
click at [423, 56] on input "[DATE]" at bounding box center [410, 57] width 38 height 9
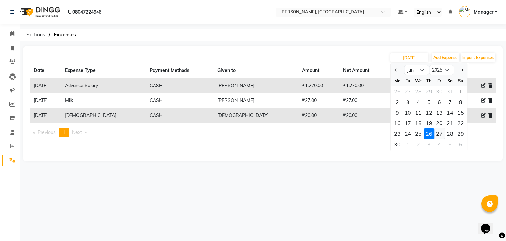
click at [439, 133] on div "27" at bounding box center [440, 133] width 11 height 11
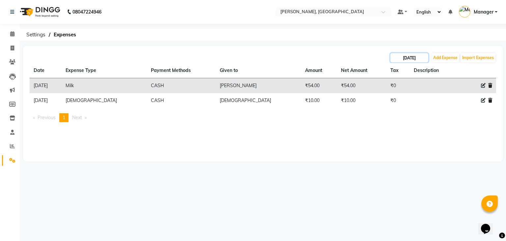
click at [420, 57] on input "[DATE]" at bounding box center [410, 57] width 38 height 9
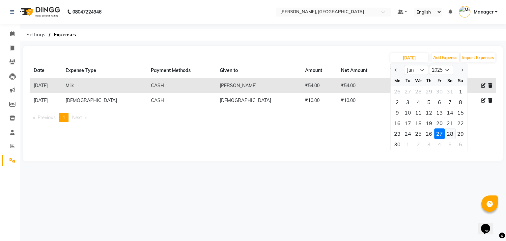
click at [453, 130] on div "28" at bounding box center [450, 133] width 11 height 11
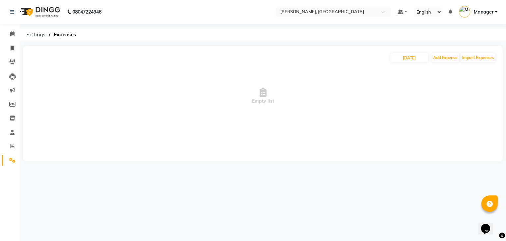
click at [416, 51] on div "[DATE] Add Expense Import Expenses Empty list" at bounding box center [263, 103] width 480 height 115
click at [416, 56] on input "[DATE]" at bounding box center [410, 57] width 38 height 9
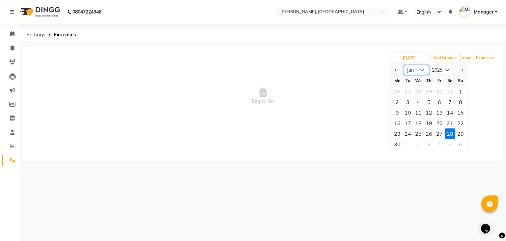
click at [420, 69] on select "Jan Feb Mar Apr May Jun [DATE] Aug Sep Oct Nov Dec" at bounding box center [416, 70] width 25 height 10
click at [404, 65] on select "Jan Feb Mar Apr May Jun [DATE] Aug Sep Oct Nov Dec" at bounding box center [416, 70] width 25 height 10
click at [430, 91] on div "1" at bounding box center [429, 91] width 11 height 11
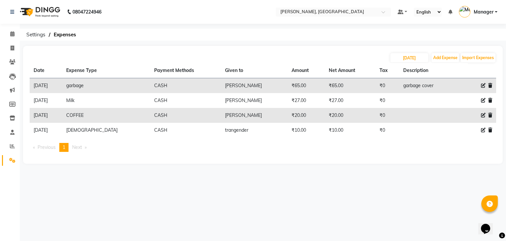
click at [421, 63] on th "Description" at bounding box center [428, 70] width 57 height 15
click at [419, 54] on input "[DATE]" at bounding box center [410, 57] width 38 height 9
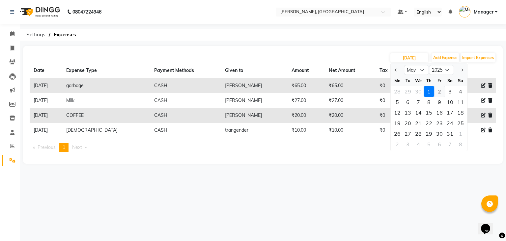
click at [441, 91] on div "2" at bounding box center [440, 91] width 11 height 11
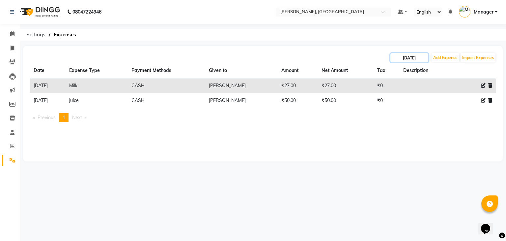
click at [411, 55] on input "[DATE]" at bounding box center [410, 57] width 38 height 9
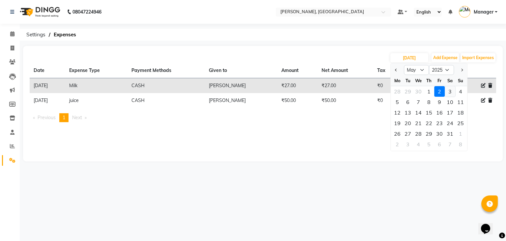
click at [451, 90] on div "3" at bounding box center [450, 91] width 11 height 11
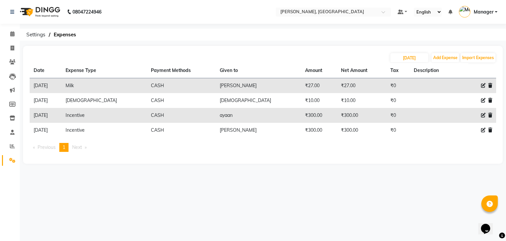
click at [421, 63] on th "Description" at bounding box center [433, 70] width 47 height 15
click at [416, 57] on input "[DATE]" at bounding box center [410, 57] width 38 height 9
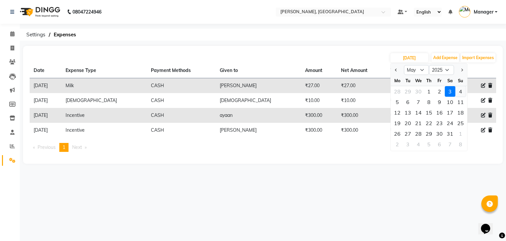
click at [460, 89] on div "4" at bounding box center [461, 91] width 11 height 11
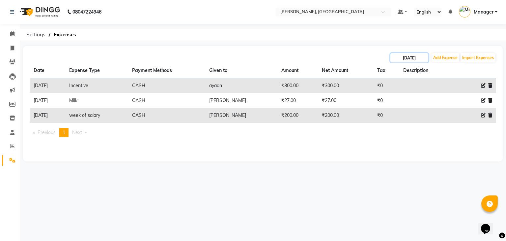
click at [410, 57] on input "[DATE]" at bounding box center [410, 57] width 38 height 9
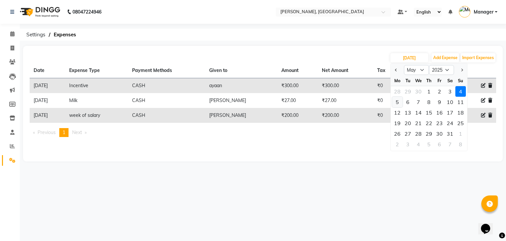
click at [398, 104] on div "5" at bounding box center [397, 102] width 11 height 11
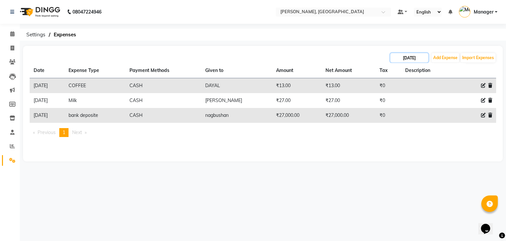
click at [410, 54] on input "[DATE]" at bounding box center [410, 57] width 38 height 9
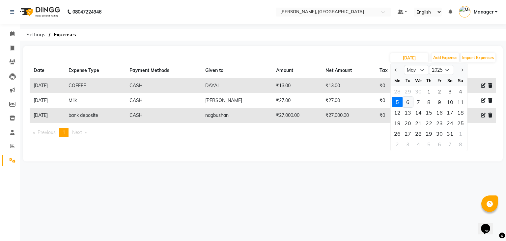
click at [404, 101] on div "6" at bounding box center [408, 102] width 11 height 11
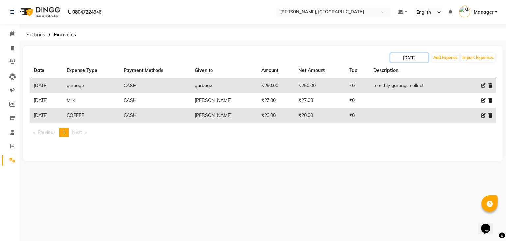
click at [412, 56] on input "[DATE]" at bounding box center [410, 57] width 38 height 9
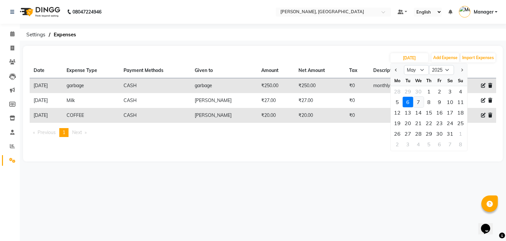
click at [422, 102] on div "7" at bounding box center [418, 102] width 11 height 11
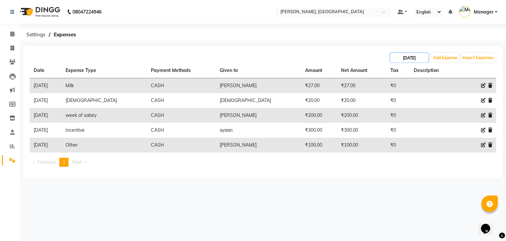
click at [415, 60] on input "[DATE]" at bounding box center [410, 57] width 38 height 9
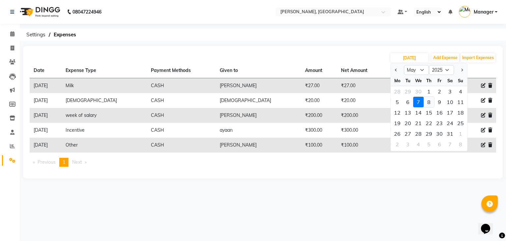
click at [427, 103] on div "8" at bounding box center [429, 102] width 11 height 11
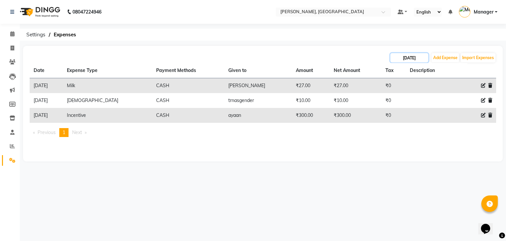
click at [424, 57] on input "[DATE]" at bounding box center [410, 57] width 38 height 9
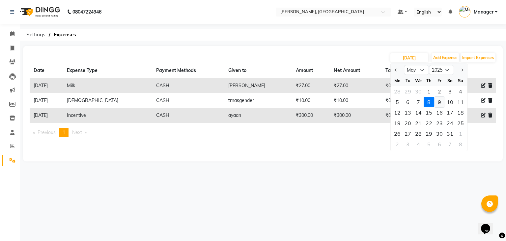
click at [441, 100] on div "9" at bounding box center [440, 102] width 11 height 11
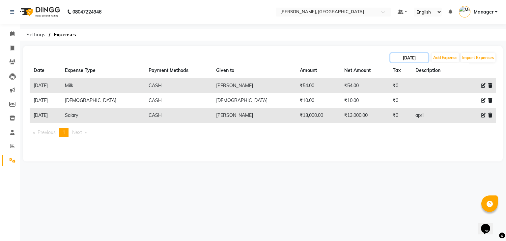
click at [417, 58] on input "[DATE]" at bounding box center [410, 57] width 38 height 9
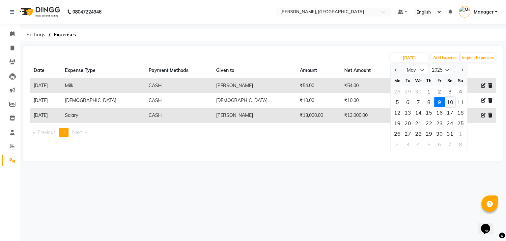
click at [448, 102] on div "10" at bounding box center [450, 102] width 11 height 11
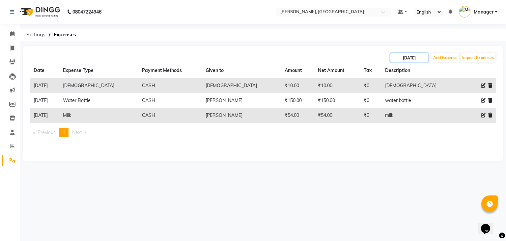
click at [417, 57] on input "[DATE]" at bounding box center [410, 57] width 38 height 9
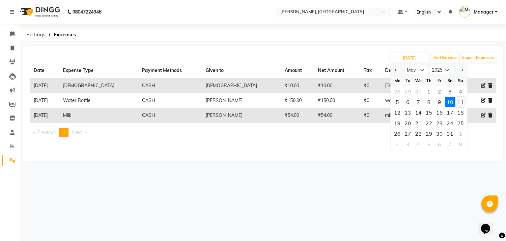
click at [458, 101] on div "11" at bounding box center [461, 102] width 11 height 11
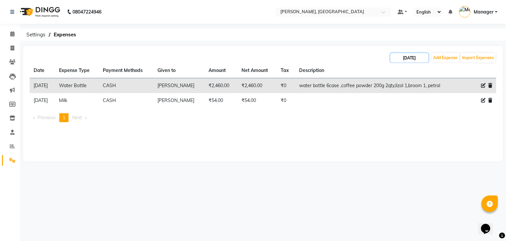
click at [412, 58] on input "[DATE]" at bounding box center [410, 57] width 38 height 9
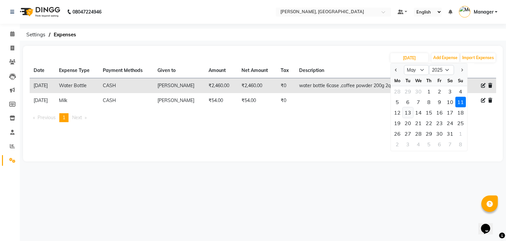
click at [403, 113] on div "13" at bounding box center [408, 112] width 11 height 11
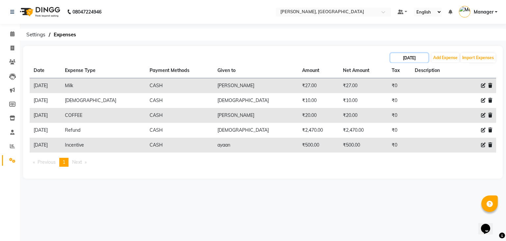
click at [402, 54] on input "[DATE]" at bounding box center [410, 57] width 38 height 9
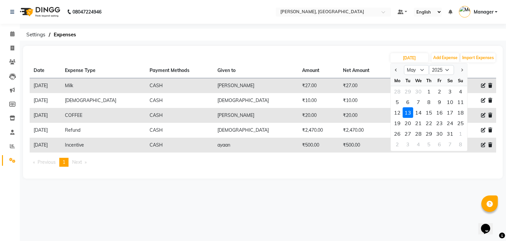
click at [401, 110] on div "12" at bounding box center [397, 112] width 11 height 11
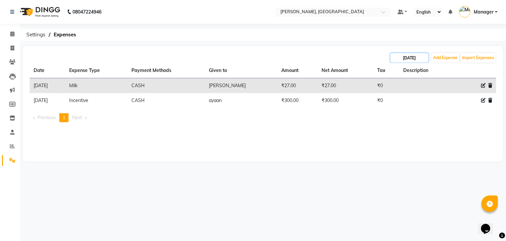
click at [422, 61] on input "[DATE]" at bounding box center [410, 57] width 38 height 9
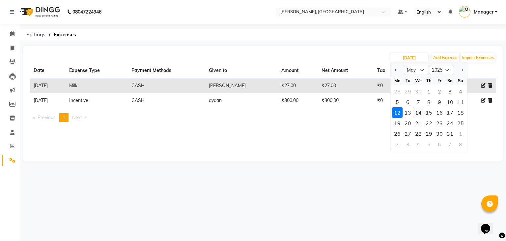
click at [417, 112] on div "14" at bounding box center [418, 112] width 11 height 11
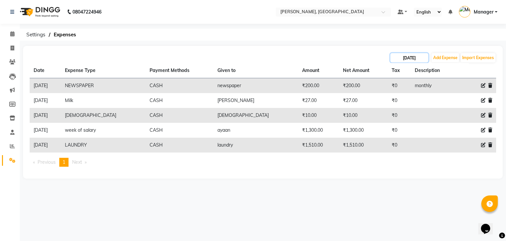
click at [421, 60] on input "[DATE]" at bounding box center [410, 57] width 38 height 9
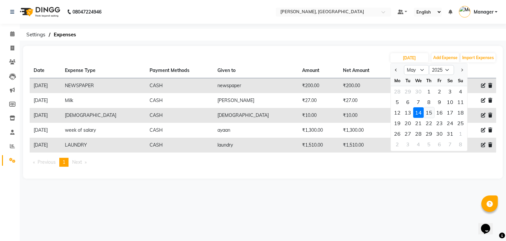
click at [430, 112] on div "15" at bounding box center [429, 112] width 11 height 11
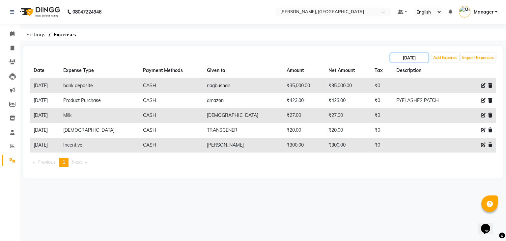
click at [408, 59] on input "[DATE]" at bounding box center [410, 57] width 38 height 9
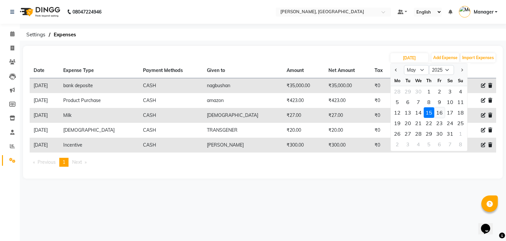
click at [438, 111] on div "16" at bounding box center [440, 112] width 11 height 11
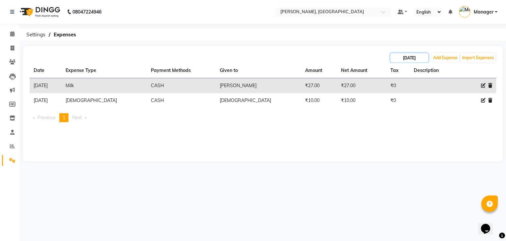
click at [409, 62] on input "[DATE]" at bounding box center [410, 57] width 38 height 9
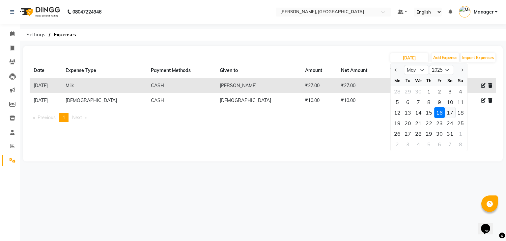
click at [449, 111] on div "17" at bounding box center [450, 112] width 11 height 11
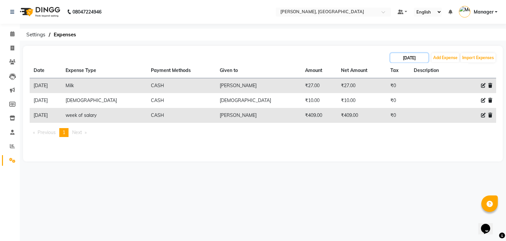
click at [413, 58] on input "[DATE]" at bounding box center [410, 57] width 38 height 9
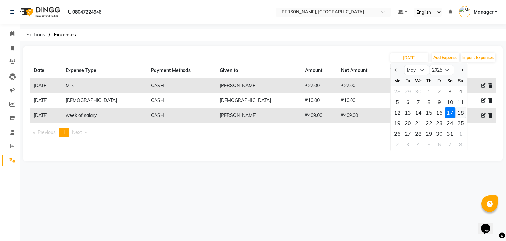
click at [458, 110] on div "18" at bounding box center [461, 112] width 11 height 11
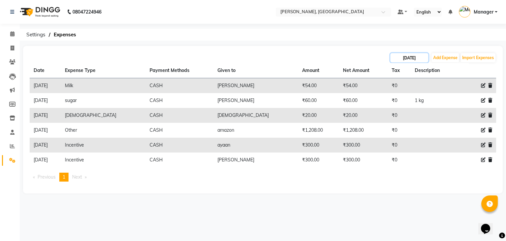
click at [419, 60] on input "[DATE]" at bounding box center [410, 57] width 38 height 9
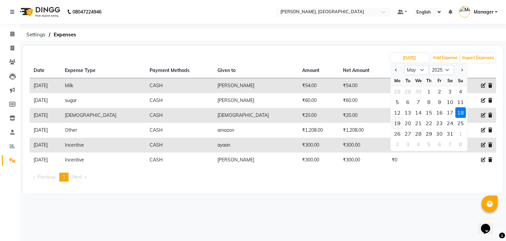
click at [398, 122] on div "19" at bounding box center [397, 123] width 11 height 11
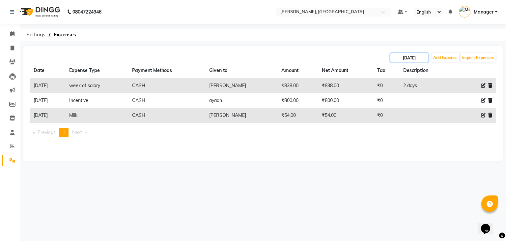
click at [405, 60] on input "[DATE]" at bounding box center [410, 57] width 38 height 9
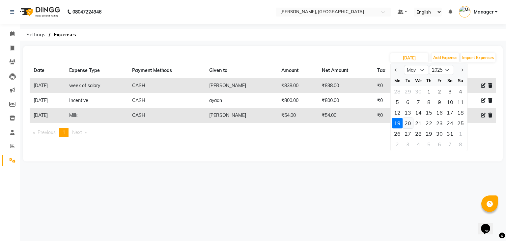
click at [409, 123] on div "20" at bounding box center [408, 123] width 11 height 11
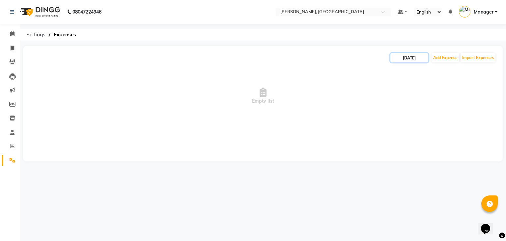
click at [409, 60] on input "[DATE]" at bounding box center [410, 57] width 38 height 9
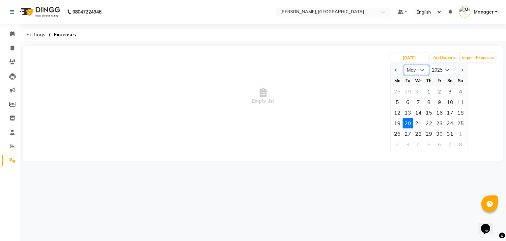
click at [427, 71] on select "Jan Feb Mar Apr May Jun [DATE] Aug Sep Oct Nov Dec" at bounding box center [416, 70] width 25 height 10
click at [404, 65] on select "Jan Feb Mar Apr May Jun [DATE] Aug Sep Oct Nov Dec" at bounding box center [416, 70] width 25 height 10
click at [430, 107] on div "12" at bounding box center [429, 112] width 11 height 11
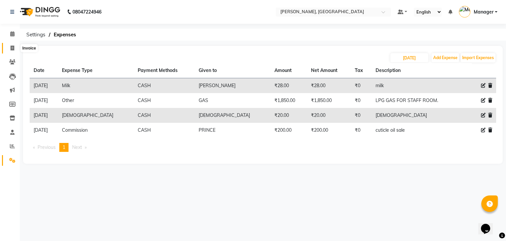
click at [9, 50] on span at bounding box center [13, 49] width 12 height 8
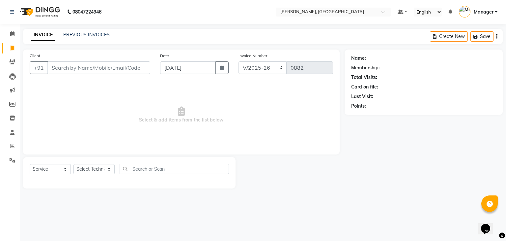
click at [92, 176] on div "Select Service Product Membership Package Voucher Prepaid Gift Card Select Tech…" at bounding box center [129, 171] width 199 height 15
click at [98, 168] on select "Select Technician Admin [PERSON_NAME] Manager [PERSON_NAME]" at bounding box center [94, 169] width 41 height 10
click at [74, 164] on select "Select Technician Admin [PERSON_NAME] Manager [PERSON_NAME]" at bounding box center [94, 169] width 41 height 10
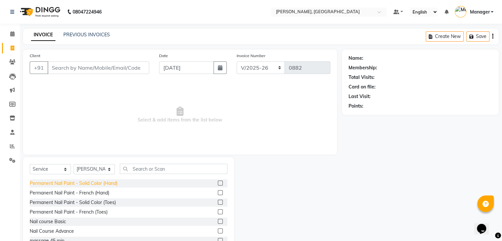
click at [112, 186] on div "Permanent Nail Paint - Solid Color (Hand)" at bounding box center [74, 183] width 88 height 7
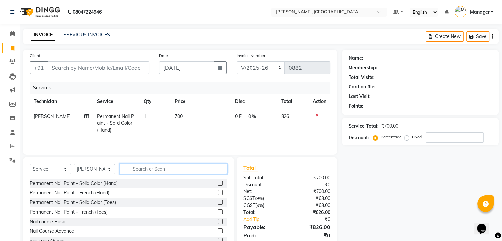
click at [142, 169] on input "text" at bounding box center [173, 169] width 107 height 10
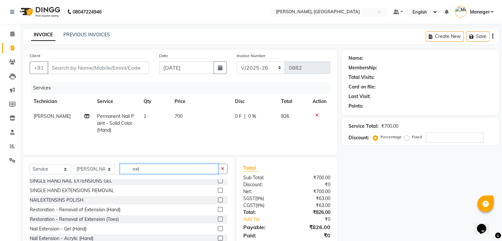
scroll to position [33, 0]
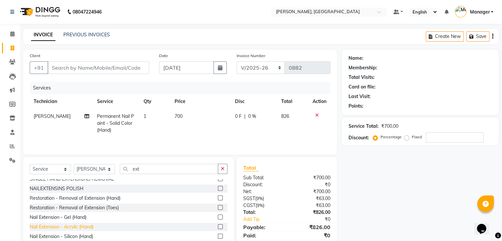
click at [91, 227] on div "Nail Extension - Acrylic (Hand)" at bounding box center [62, 226] width 64 height 7
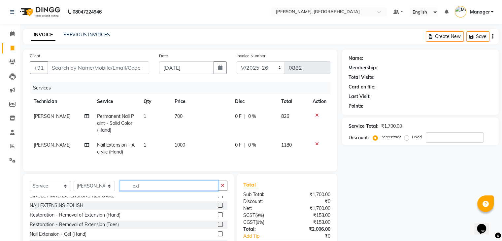
click at [153, 191] on input "ext" at bounding box center [169, 185] width 98 height 10
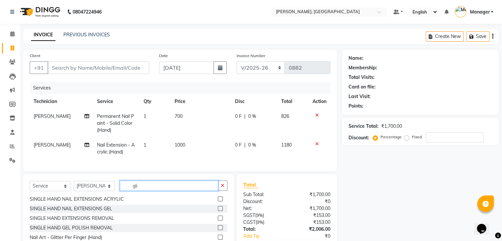
scroll to position [0, 0]
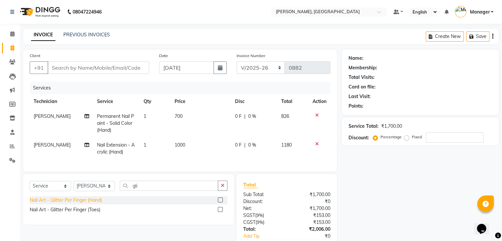
click at [95, 202] on div "Nail Art - Glitter Per Finger (Hand)" at bounding box center [66, 200] width 72 height 7
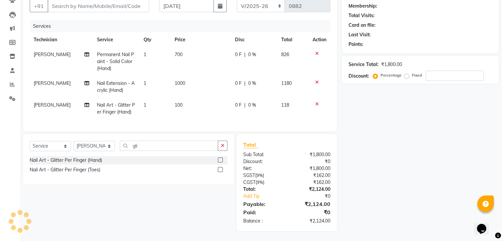
click at [155, 98] on td "1" at bounding box center [154, 109] width 31 height 22
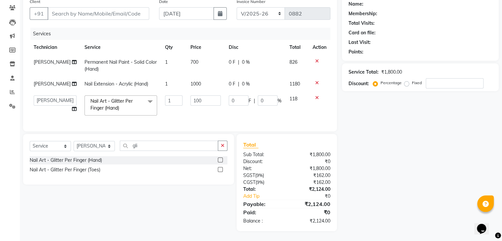
scroll to position [59, 0]
click at [165, 95] on input "1" at bounding box center [174, 100] width 18 height 10
click at [165, 95] on input "6" at bounding box center [174, 100] width 18 height 10
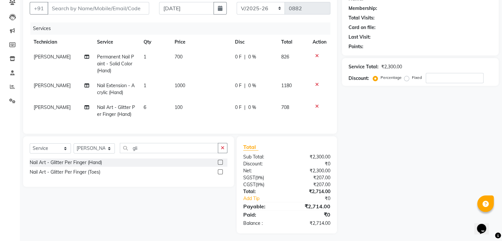
click at [165, 112] on td "6" at bounding box center [154, 111] width 31 height 22
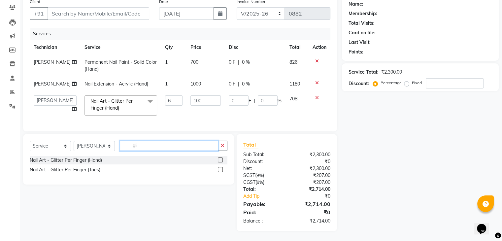
click at [156, 145] on input "gli" at bounding box center [169, 145] width 98 height 10
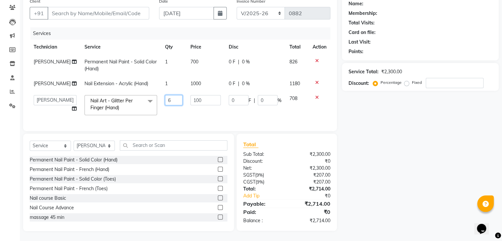
click at [165, 95] on input "6" at bounding box center [174, 100] width 18 height 10
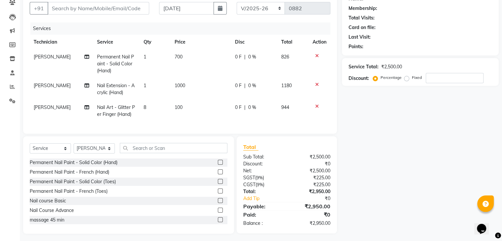
click at [165, 108] on td "8" at bounding box center [154, 111] width 31 height 22
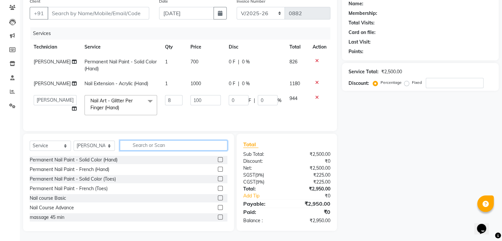
click at [146, 147] on input "text" at bounding box center [173, 145] width 107 height 10
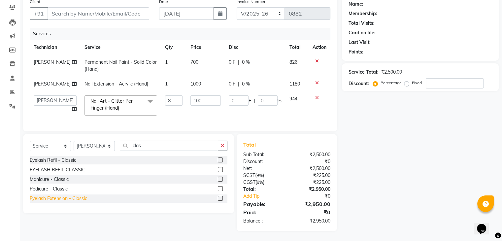
click at [58, 198] on div "Eyelash Extension - Classic" at bounding box center [58, 198] width 57 height 7
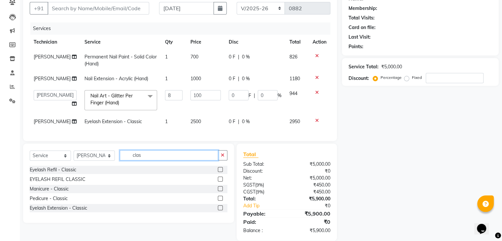
click at [156, 160] on input "clas" at bounding box center [169, 155] width 98 height 10
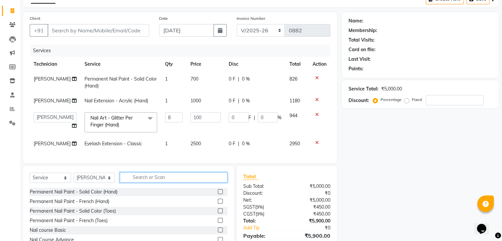
scroll to position [0, 0]
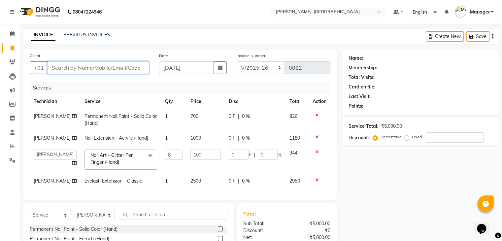
click at [79, 68] on input "Client" at bounding box center [98, 67] width 102 height 13
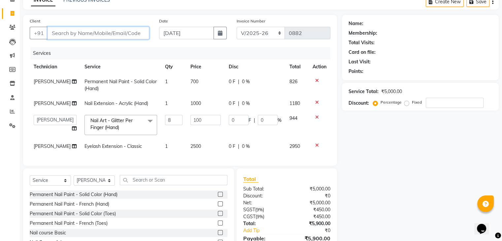
scroll to position [74, 0]
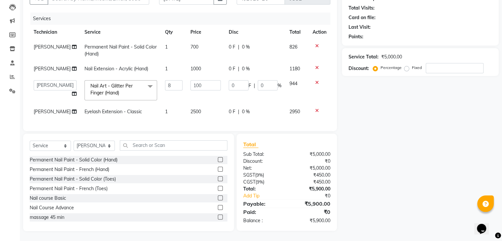
click at [412, 65] on label "Fixed" at bounding box center [417, 68] width 10 height 6
click at [407, 65] on input "Fixed" at bounding box center [407, 67] width 5 height 5
click at [437, 66] on input "number" at bounding box center [454, 68] width 58 height 10
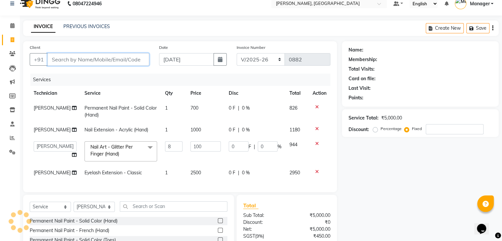
click at [72, 56] on input "Client" at bounding box center [98, 59] width 102 height 13
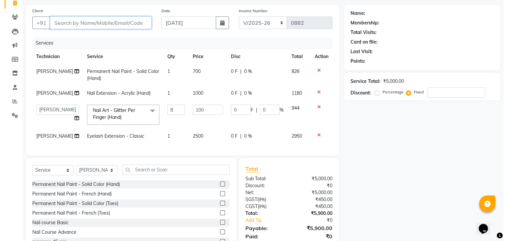
scroll to position [0, 0]
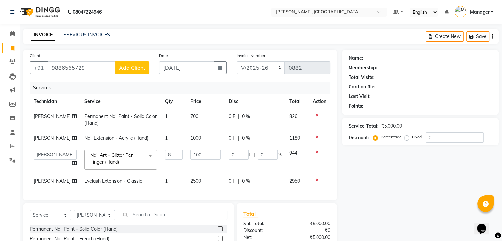
click at [135, 68] on span "Add Client" at bounding box center [132, 67] width 26 height 7
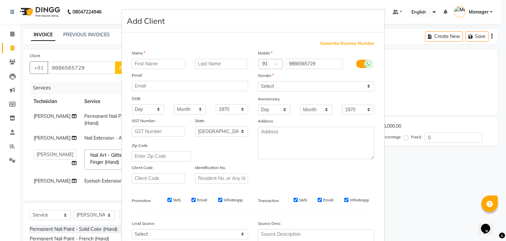
click at [153, 63] on input "text" at bounding box center [158, 64] width 53 height 10
click at [264, 84] on select "Select [DEMOGRAPHIC_DATA] [DEMOGRAPHIC_DATA] Other Prefer Not To Say" at bounding box center [316, 86] width 116 height 10
click at [258, 81] on select "Select [DEMOGRAPHIC_DATA] [DEMOGRAPHIC_DATA] Other Prefer Not To Say" at bounding box center [316, 86] width 116 height 10
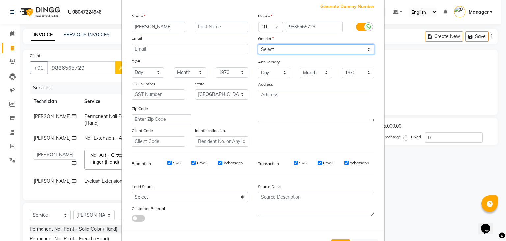
scroll to position [67, 0]
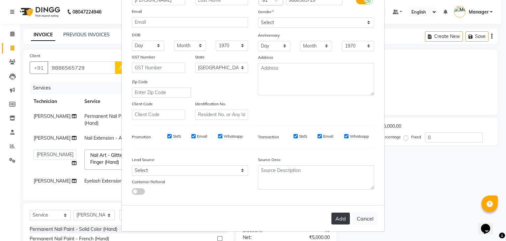
click at [342, 218] on button "Add" at bounding box center [341, 218] width 18 height 12
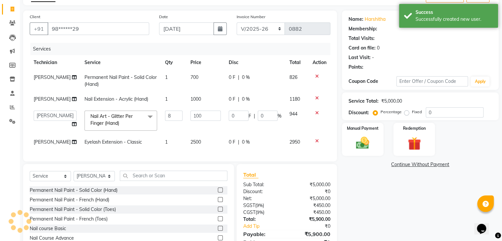
scroll to position [74, 0]
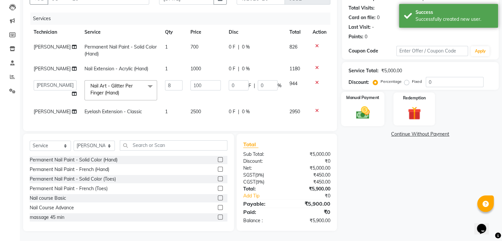
click at [369, 105] on img at bounding box center [362, 113] width 22 height 16
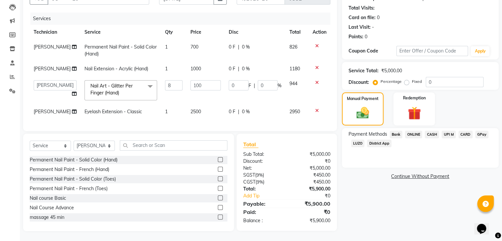
click at [418, 131] on span "ONLINE" at bounding box center [413, 135] width 17 height 8
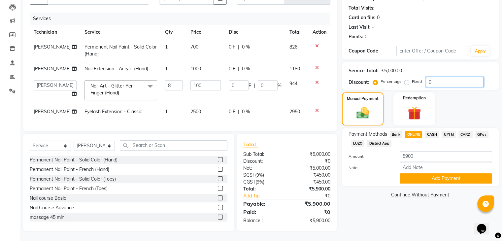
click at [434, 77] on input "0" at bounding box center [454, 82] width 58 height 10
click at [412, 78] on label "Fixed" at bounding box center [417, 81] width 10 height 6
click at [408, 79] on input "Fixed" at bounding box center [407, 81] width 5 height 5
click at [435, 77] on input "0" at bounding box center [454, 82] width 58 height 10
click at [471, 128] on div "Payment Methods Bank ONLINE CASH UPI M CARD GPay LUZO District App Amount: 5900…" at bounding box center [420, 157] width 157 height 58
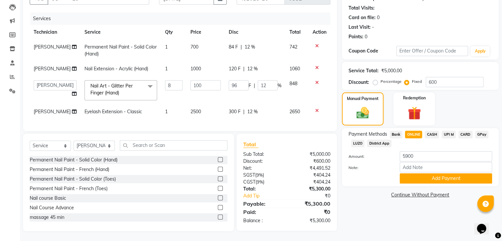
click at [457, 128] on div "Payment Methods Bank ONLINE CASH UPI M CARD GPay LUZO District App Amount: 5900…" at bounding box center [420, 157] width 157 height 58
click at [440, 131] on div "UPI M" at bounding box center [447, 135] width 17 height 9
click at [432, 131] on span "CASH" at bounding box center [431, 135] width 14 height 8
click at [415, 131] on span "ONLINE" at bounding box center [413, 135] width 17 height 8
click at [446, 177] on button "Add Payment" at bounding box center [445, 178] width 92 height 10
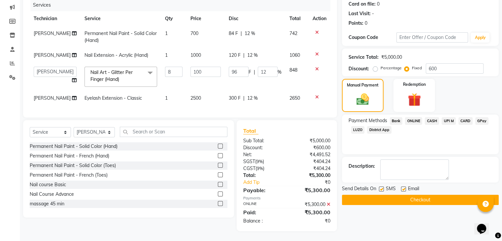
scroll to position [88, 0]
click at [420, 195] on button "Checkout" at bounding box center [420, 200] width 157 height 10
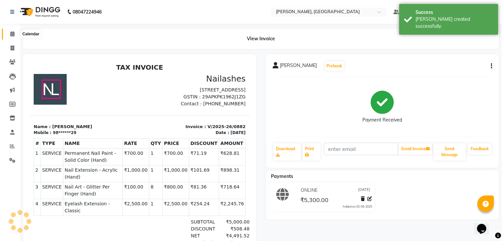
click at [12, 31] on span at bounding box center [13, 34] width 12 height 8
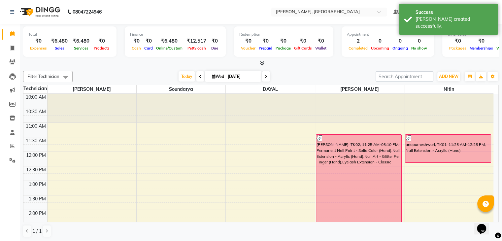
click at [262, 62] on icon at bounding box center [262, 63] width 4 height 5
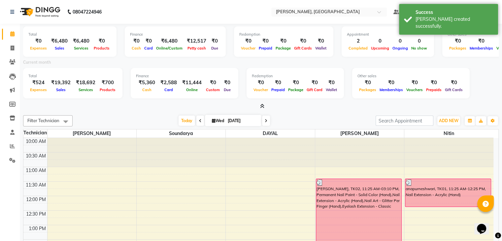
click at [263, 107] on icon at bounding box center [262, 106] width 4 height 5
